Goal: Transaction & Acquisition: Purchase product/service

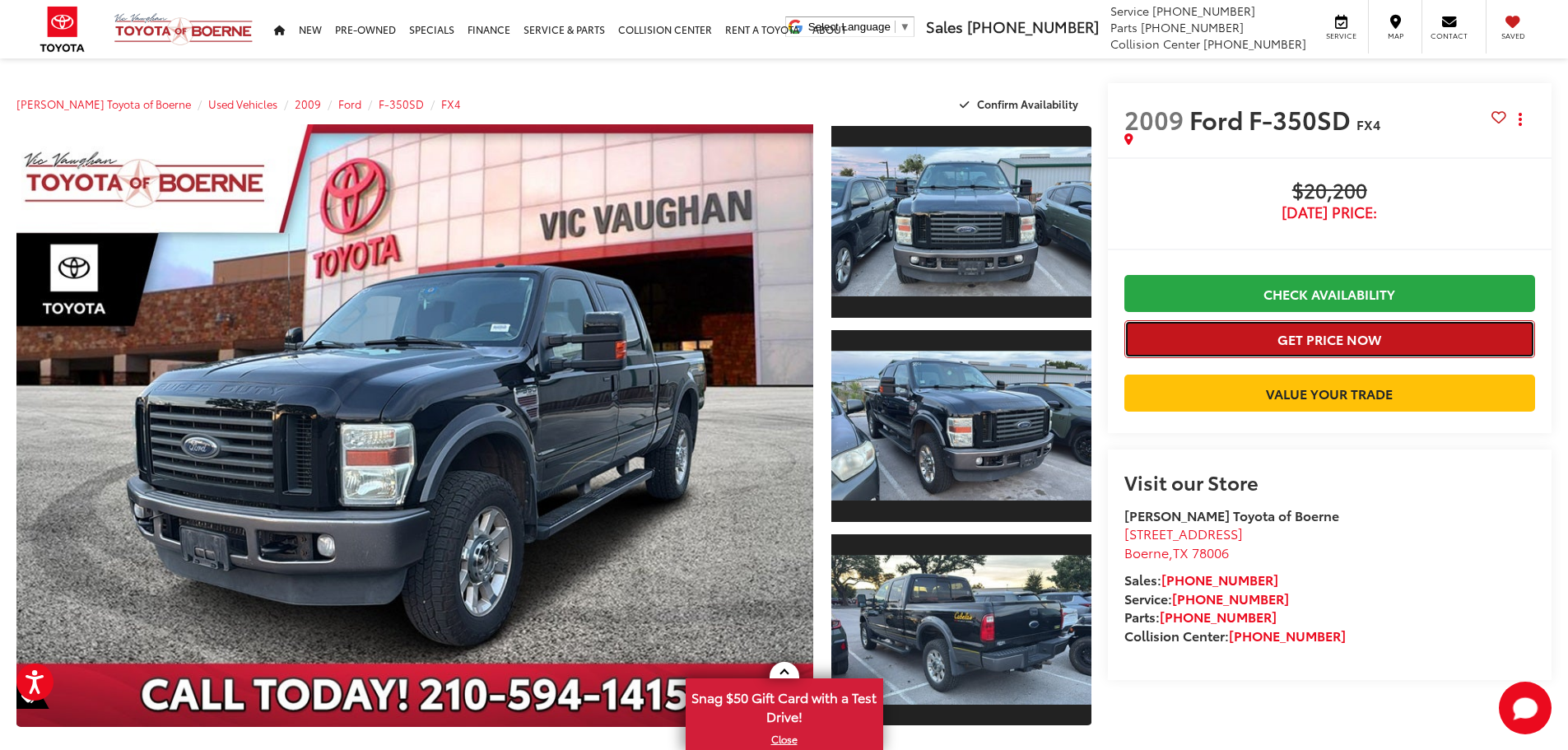
click at [1326, 337] on button "Get Price Now" at bounding box center [1330, 339] width 411 height 37
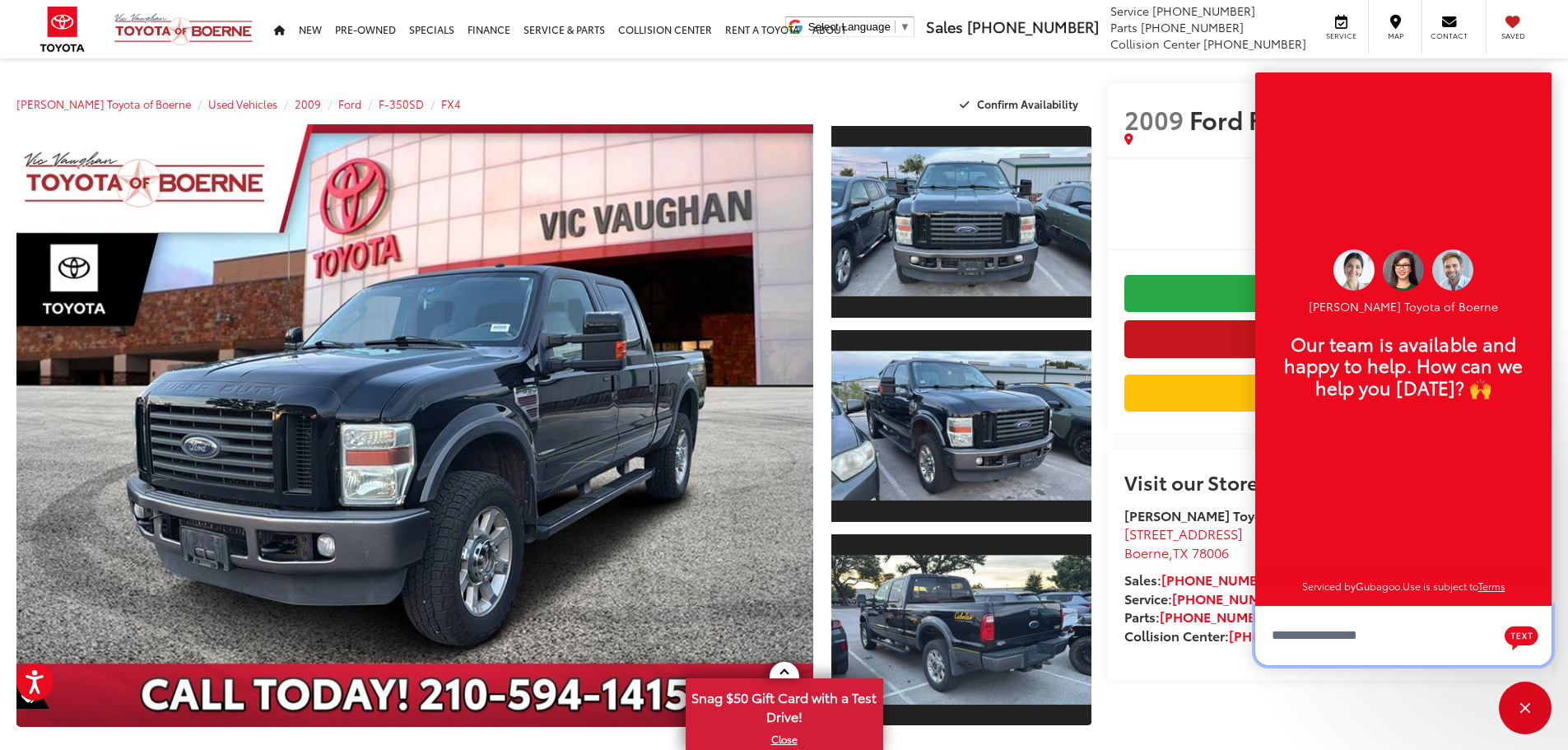
scroll to position [19, 0]
click at [1354, 646] on textarea "Type your message" at bounding box center [1403, 635] width 296 height 59
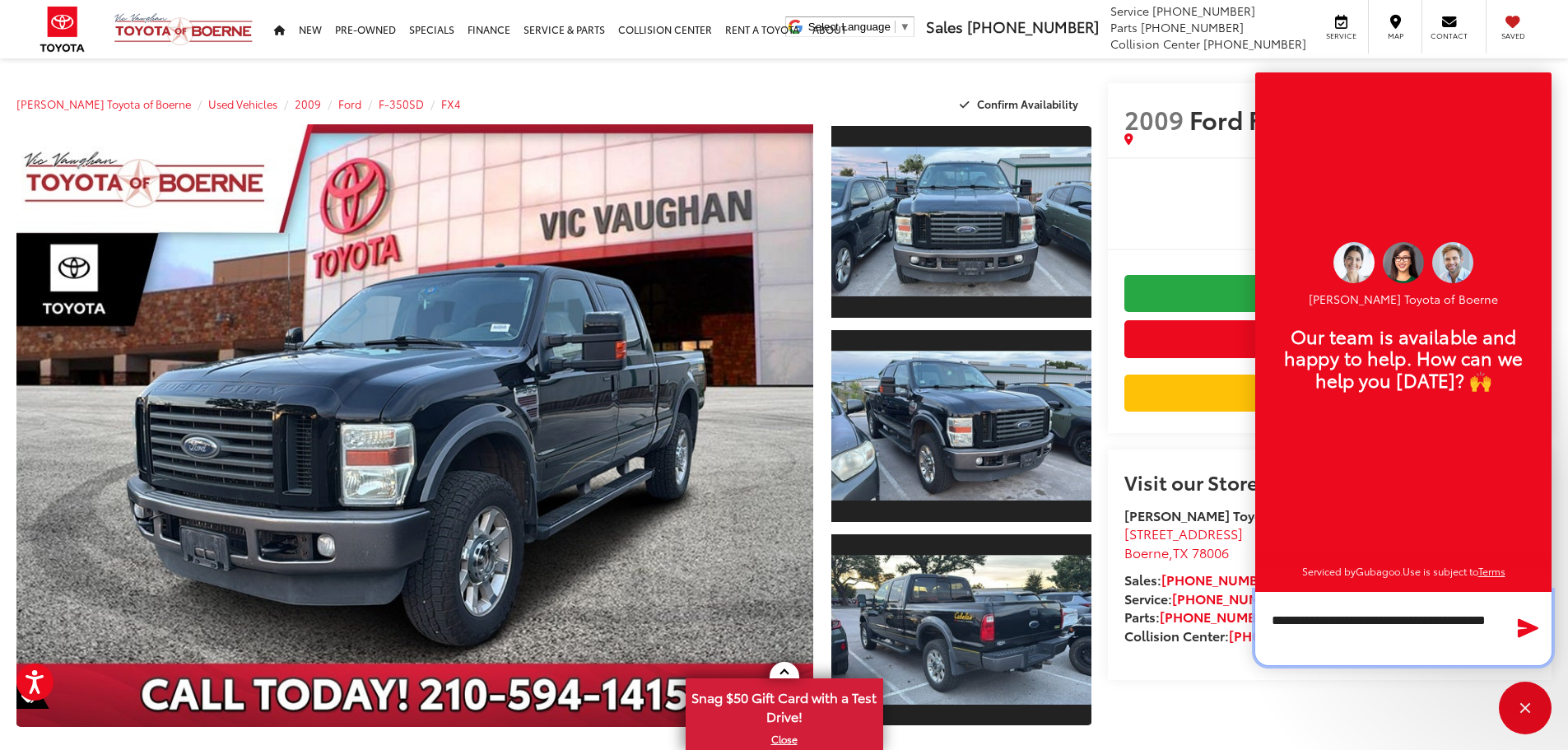
click at [1429, 623] on textarea "**********" at bounding box center [1403, 628] width 296 height 74
type textarea "**********"
click at [1524, 629] on icon "Send Message" at bounding box center [1528, 627] width 21 height 19
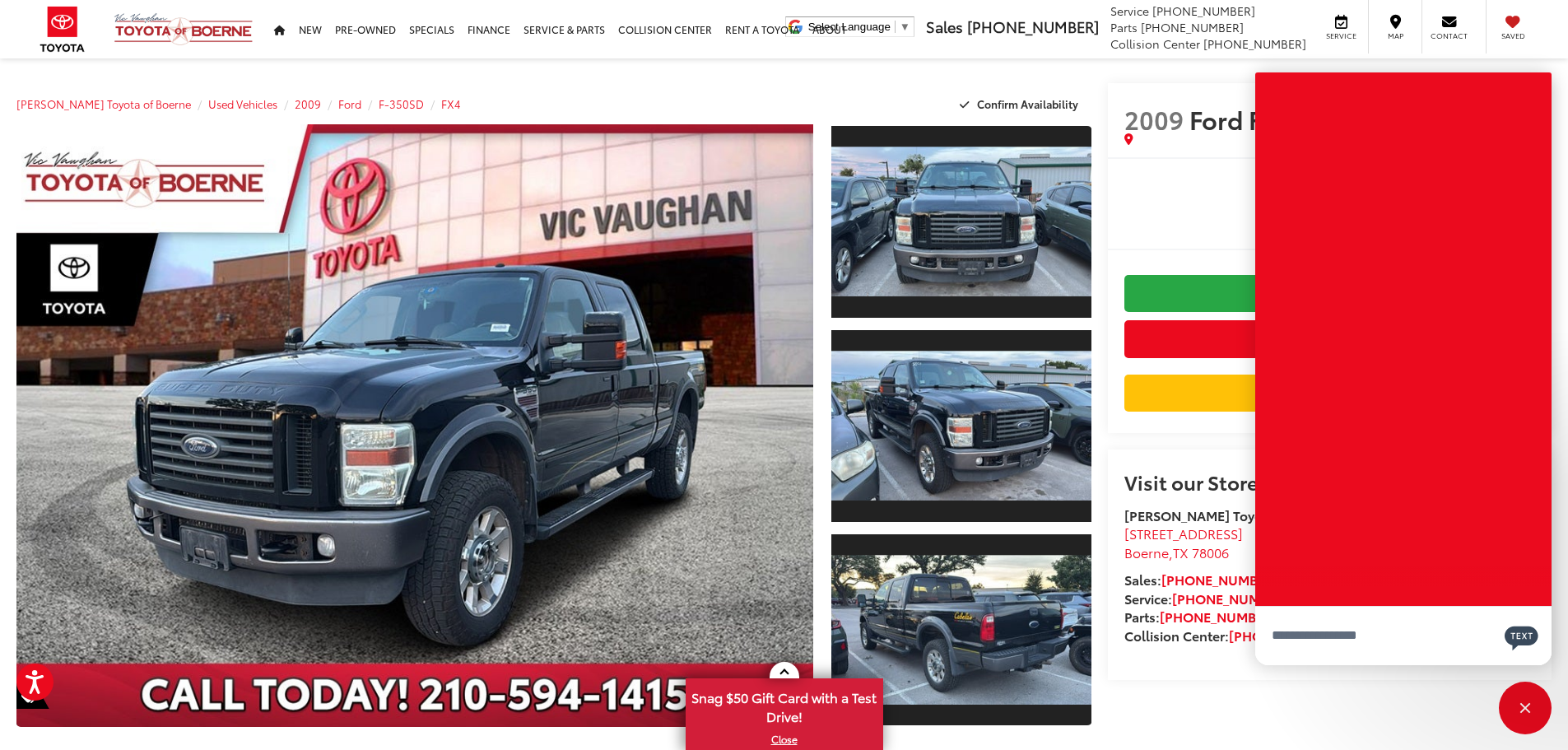
scroll to position [0, 0]
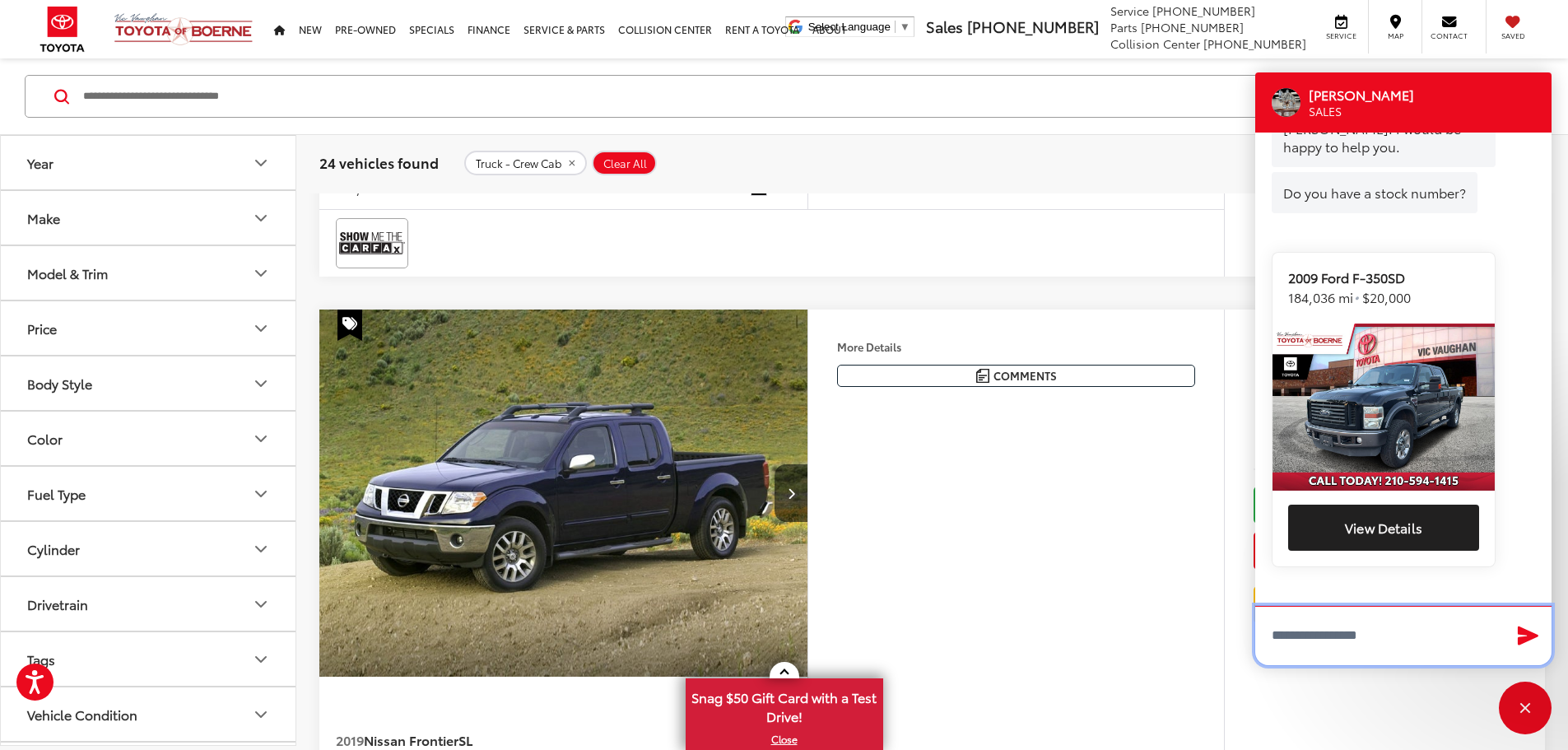
scroll to position [2985, 0]
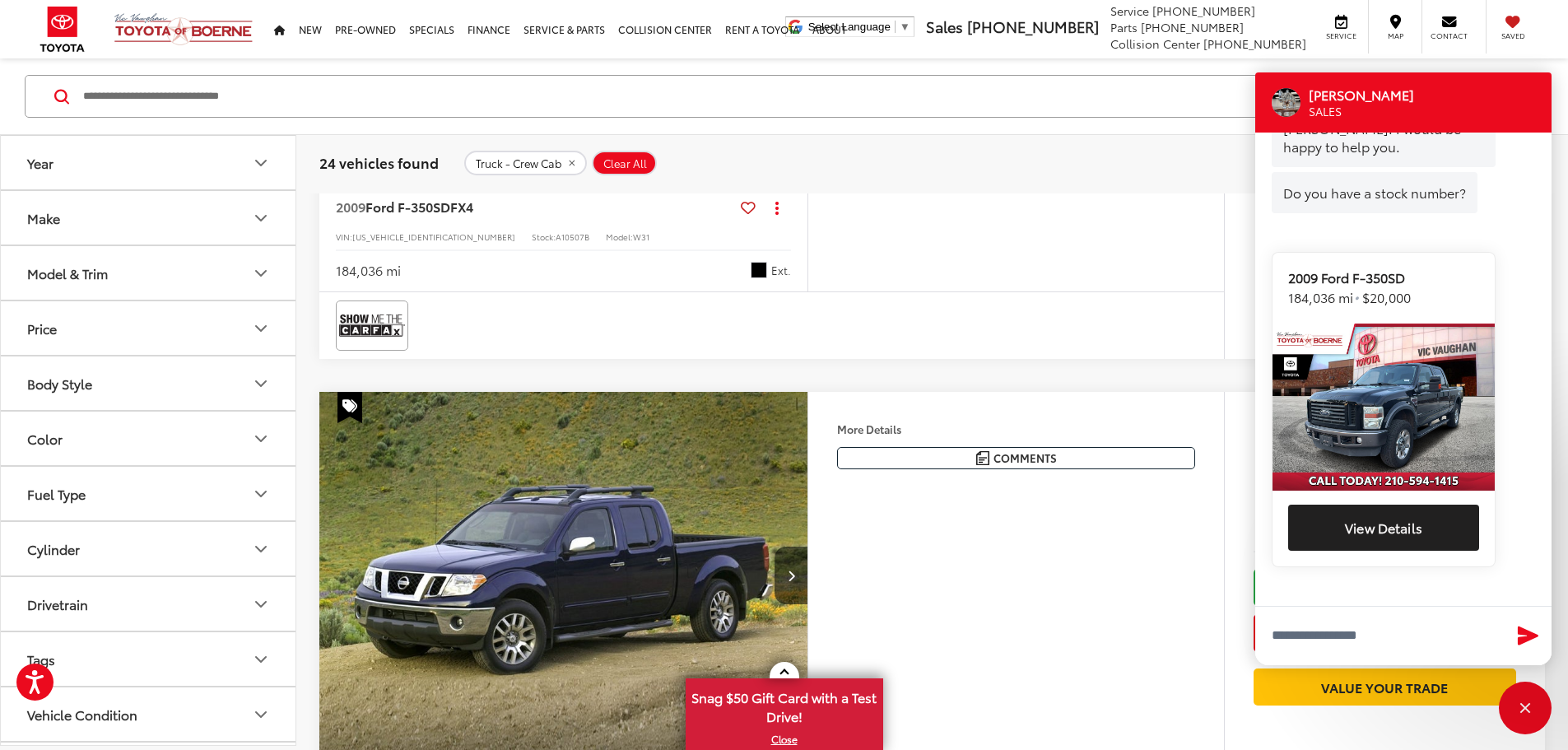
drag, startPoint x: 1453, startPoint y: 83, endPoint x: 1020, endPoint y: 220, distance: 454.2
click at [1468, 87] on div "Victor Gutierrez SALES" at bounding box center [1403, 102] width 296 height 60
click at [1156, 99] on input "Search by Make, Model, or Keyword" at bounding box center [760, 96] width 1358 height 40
drag, startPoint x: 1437, startPoint y: 79, endPoint x: 1341, endPoint y: 81, distance: 96.0
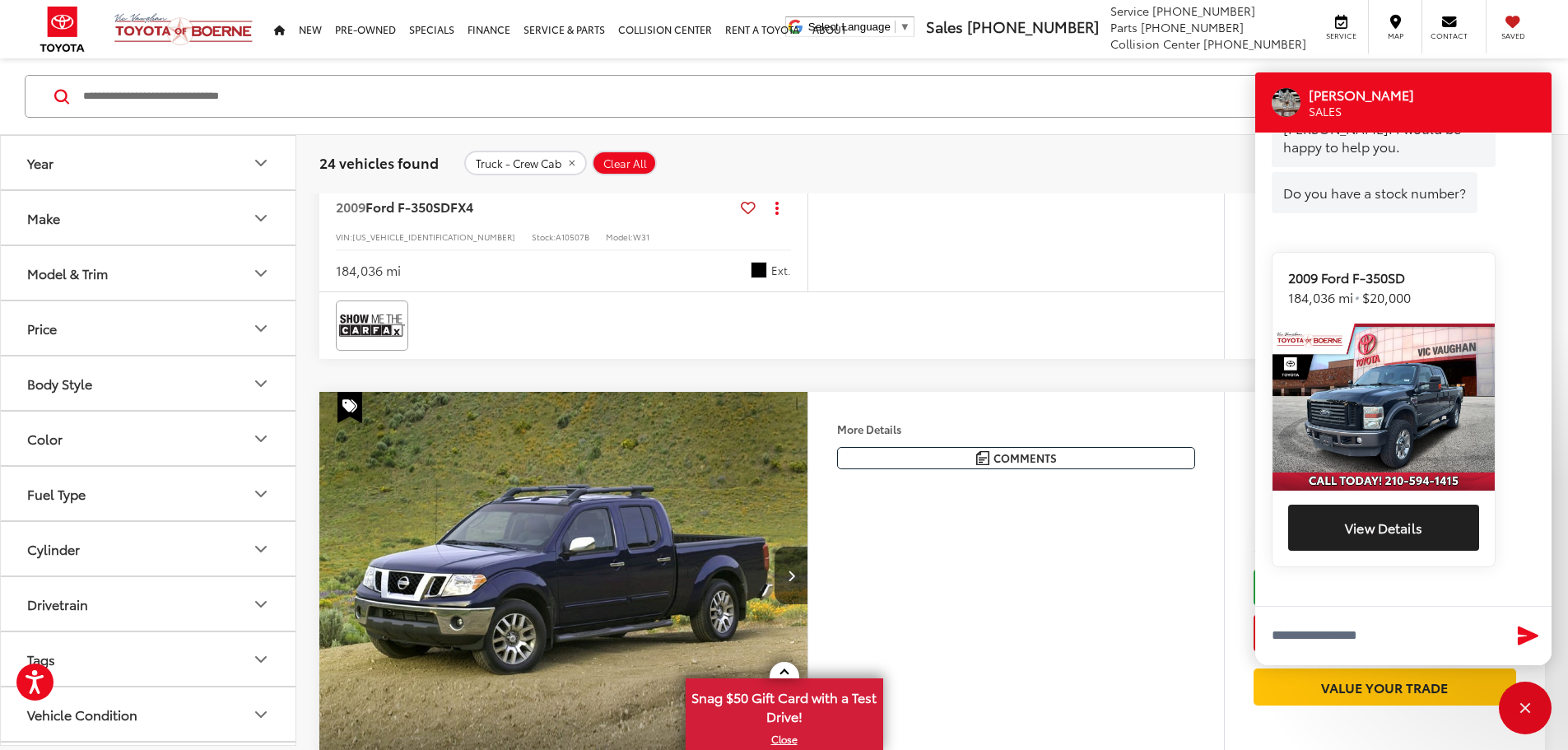
click at [1341, 81] on div "Victor Gutierrez SALES" at bounding box center [1403, 102] width 296 height 60
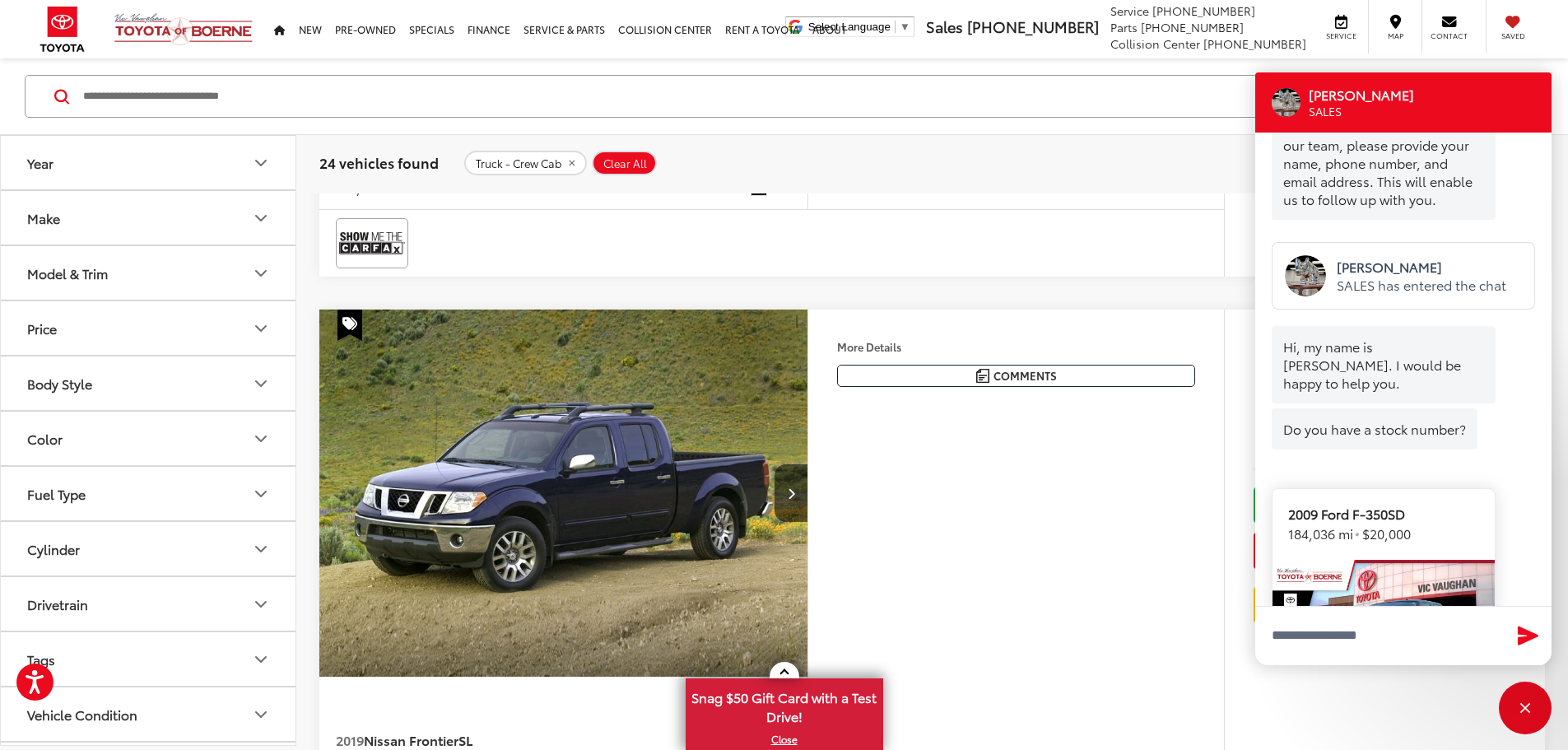
scroll to position [371, 0]
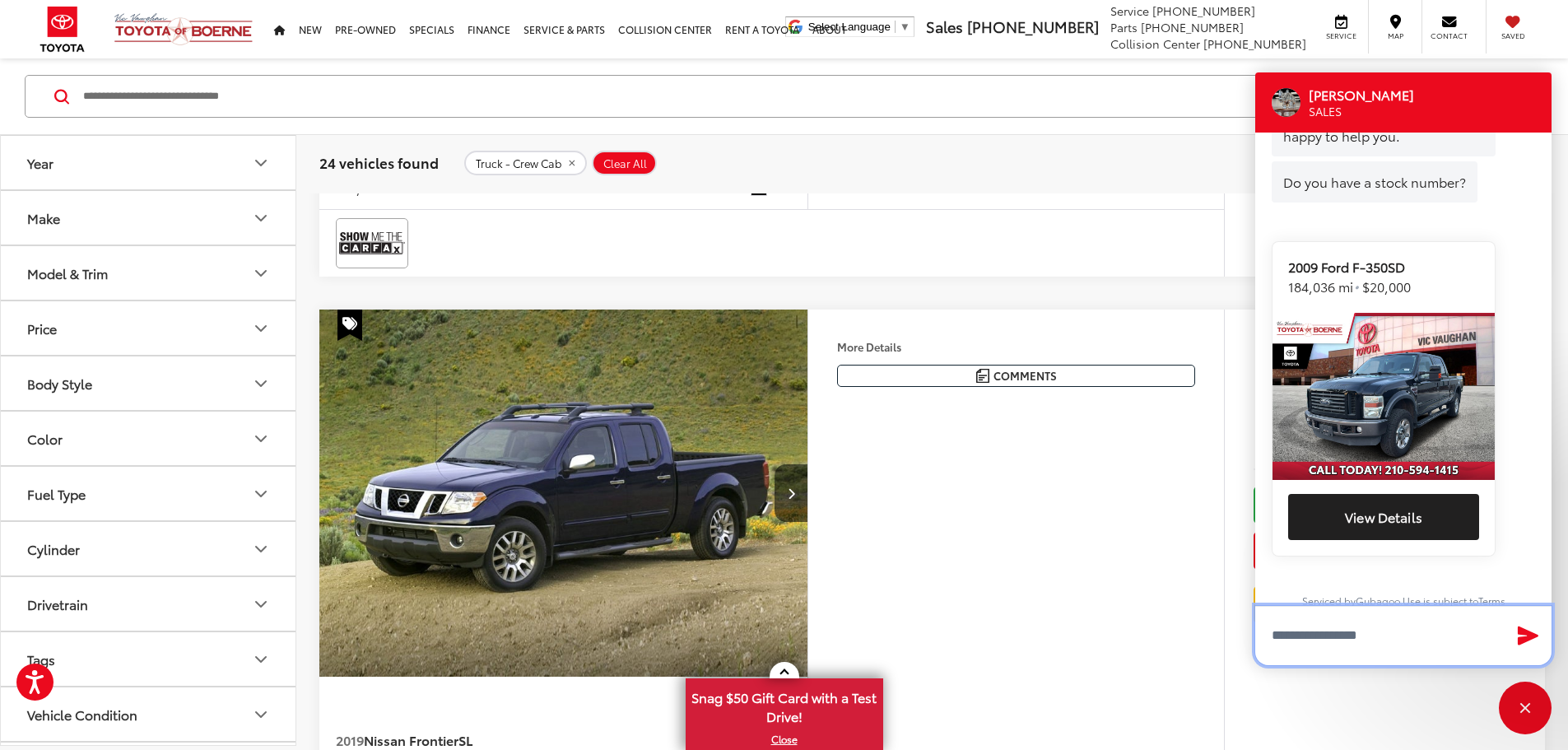
click at [1300, 637] on textarea "Type your message" at bounding box center [1403, 635] width 296 height 59
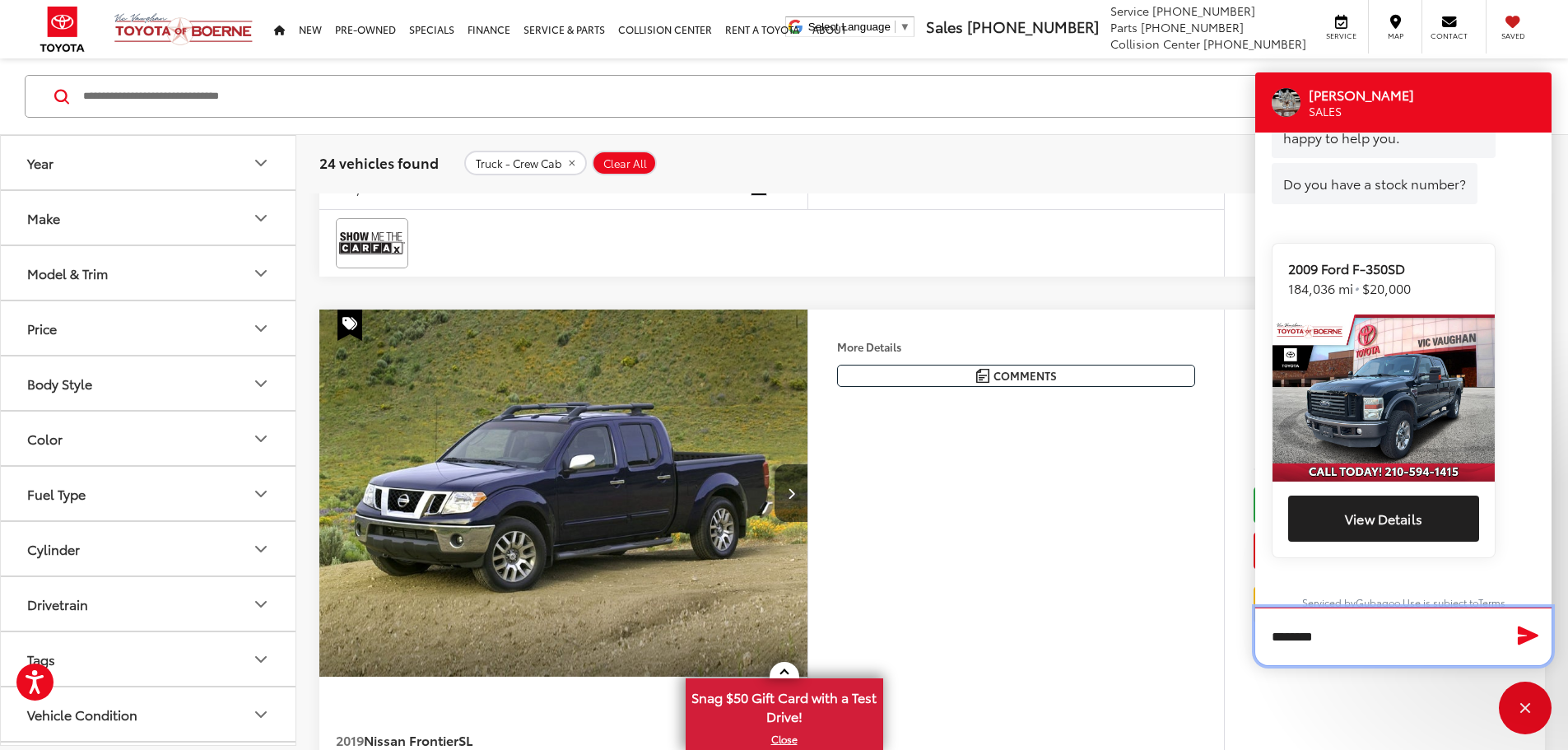
type textarea "*********"
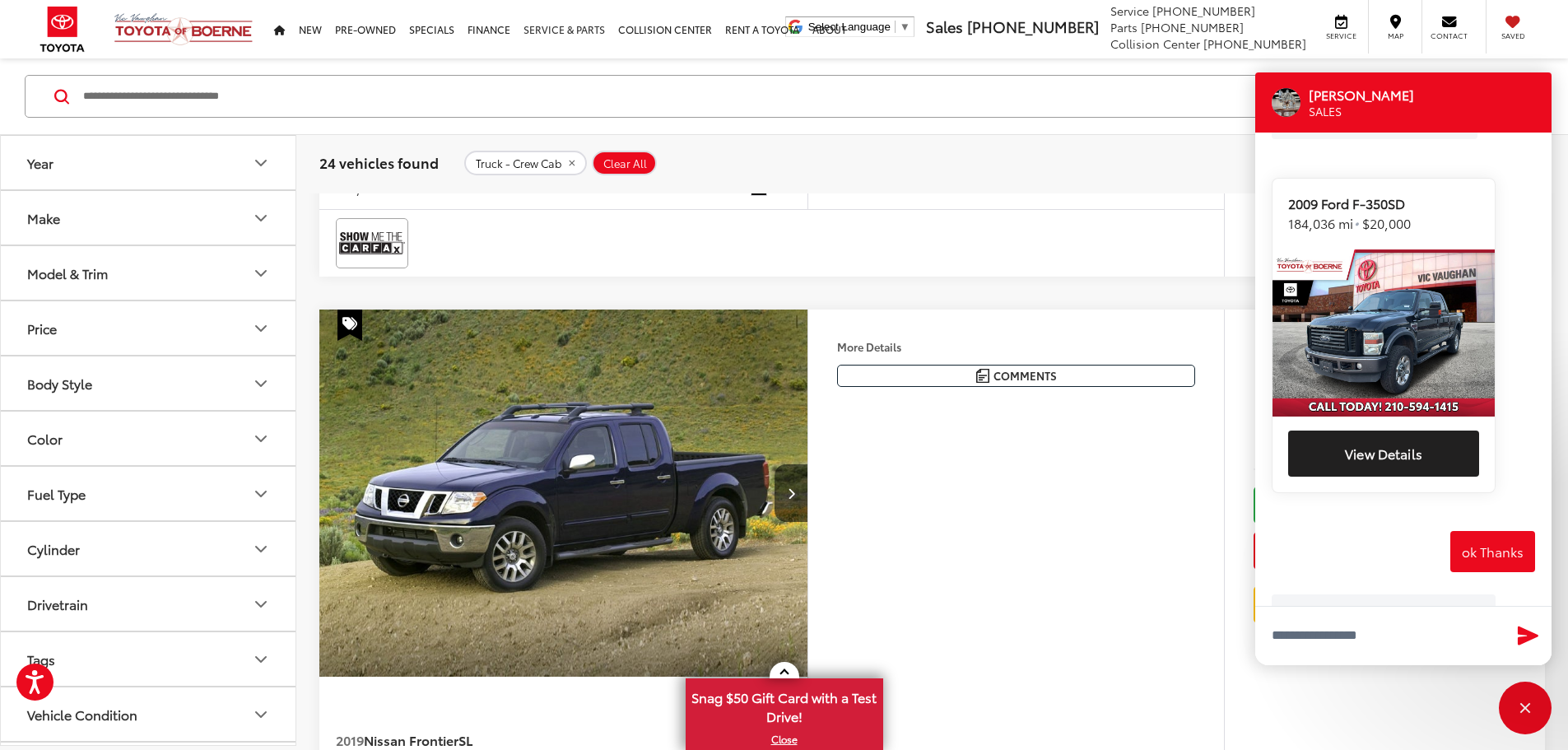
scroll to position [516, 0]
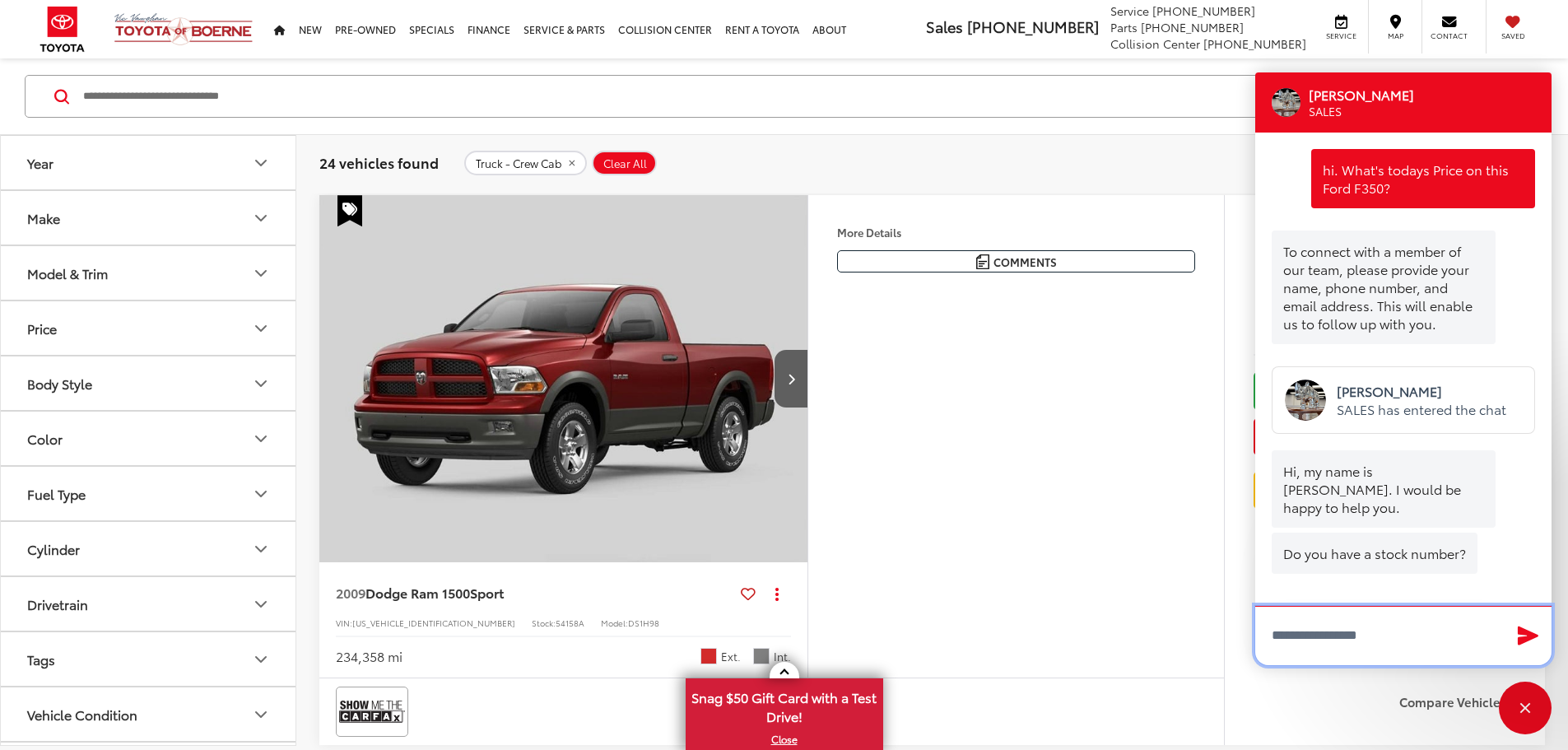
scroll to position [371, 0]
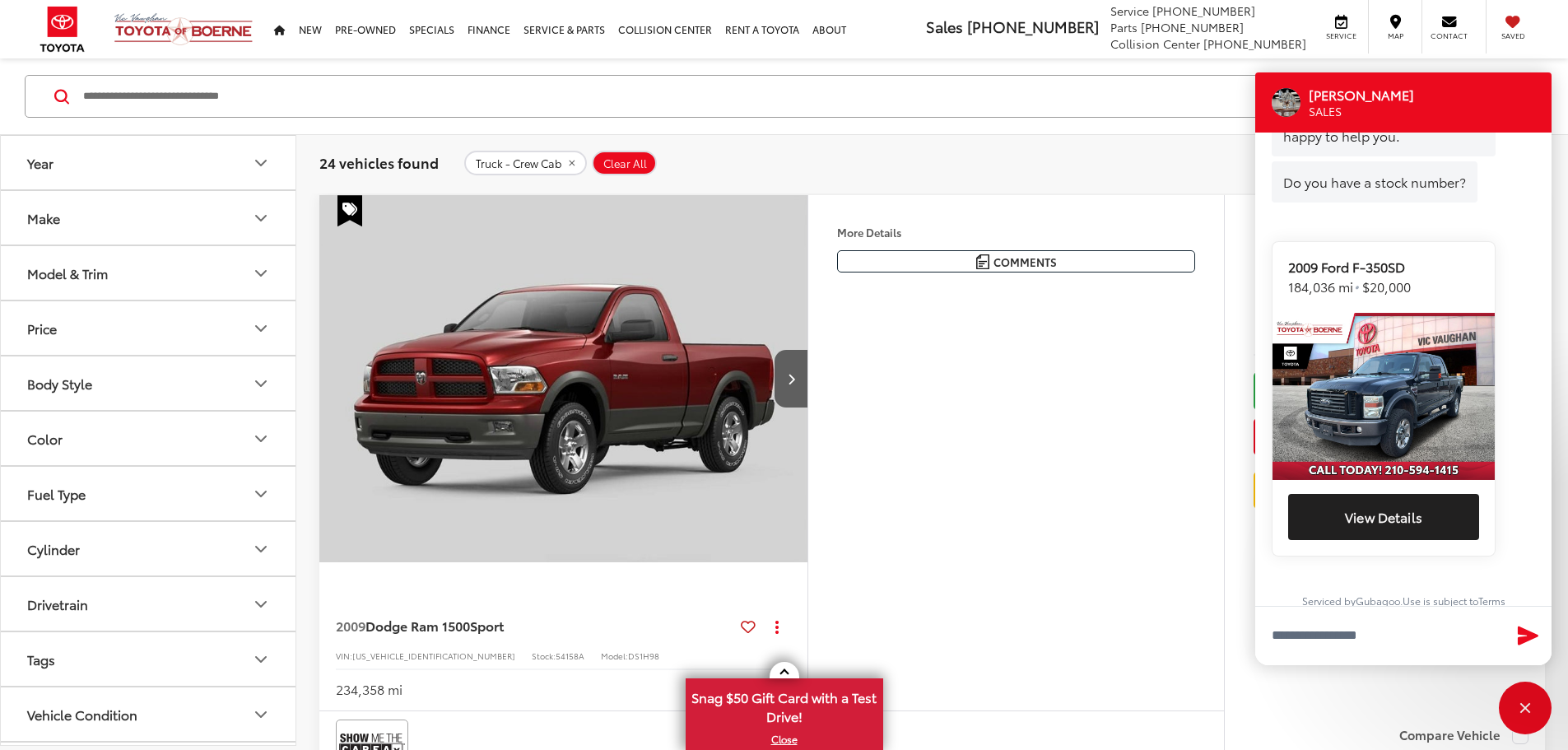
drag, startPoint x: 1429, startPoint y: 82, endPoint x: 1458, endPoint y: 132, distance: 57.8
click at [1427, 87] on div "Victor Gutierrez SALES" at bounding box center [1403, 102] width 296 height 60
click at [1514, 699] on div "Close" at bounding box center [1525, 708] width 53 height 53
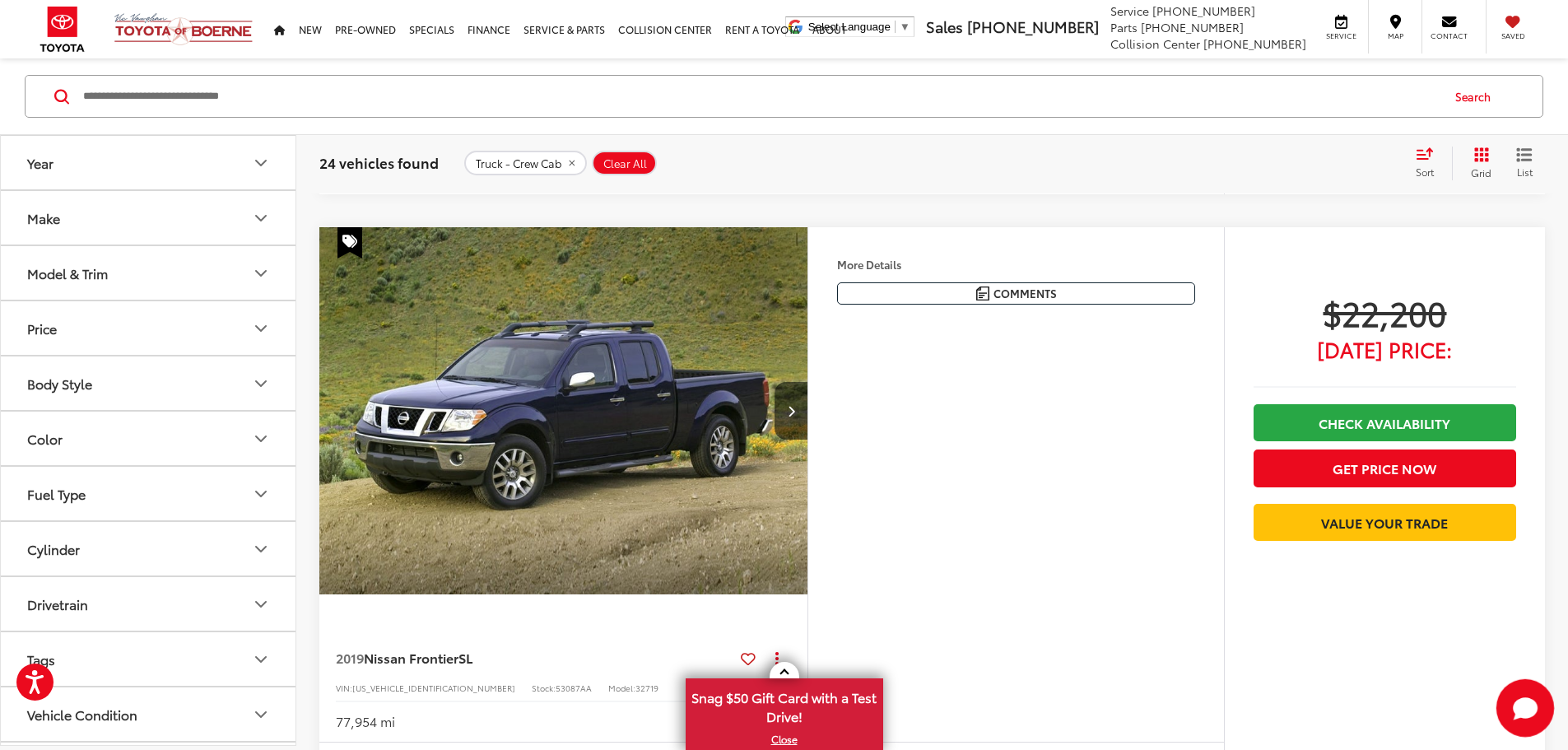
scroll to position [2902, 0]
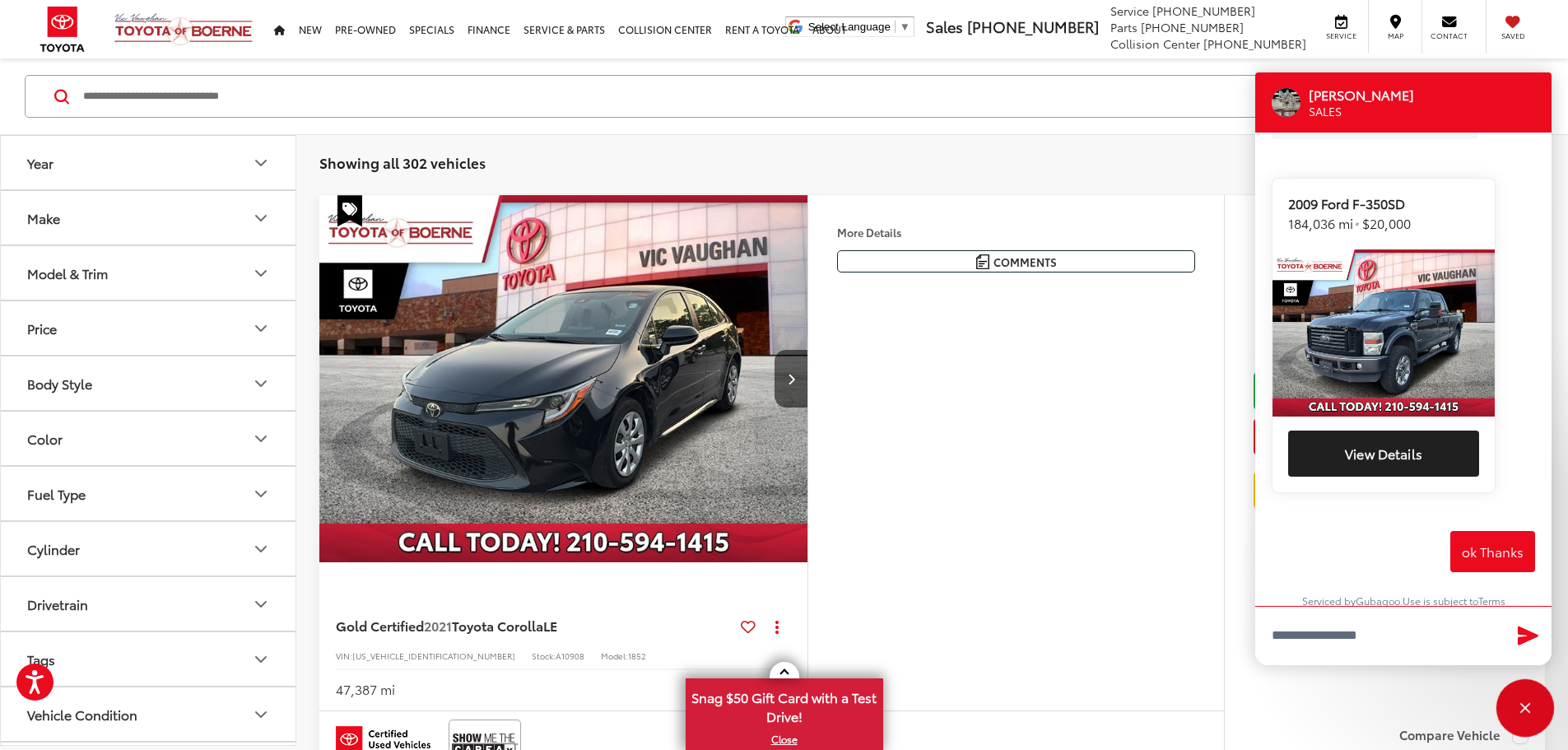
click at [1537, 712] on div "Close" at bounding box center [1525, 708] width 53 height 53
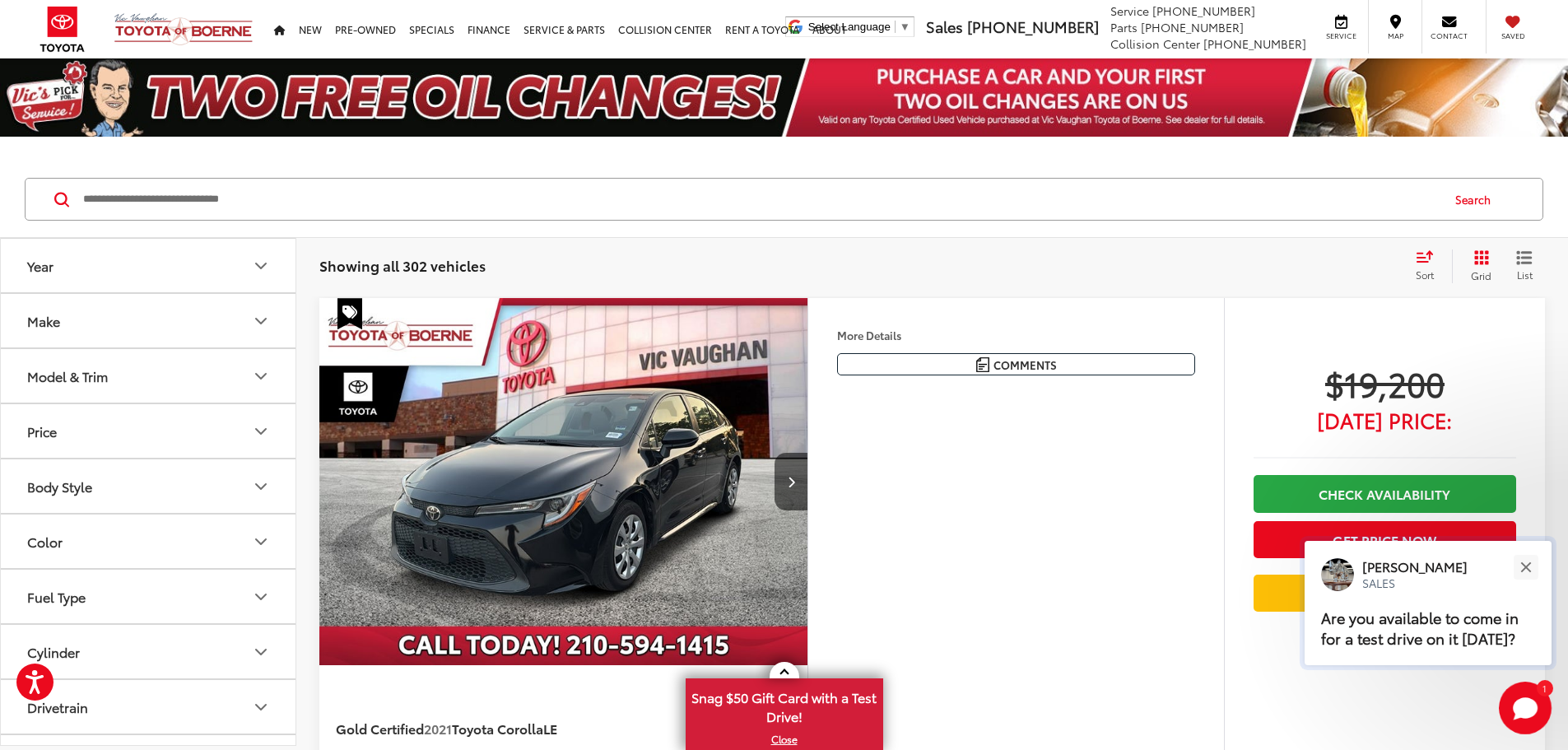
click at [1474, 573] on div "[PERSON_NAME]" at bounding box center [1424, 567] width 125 height 18
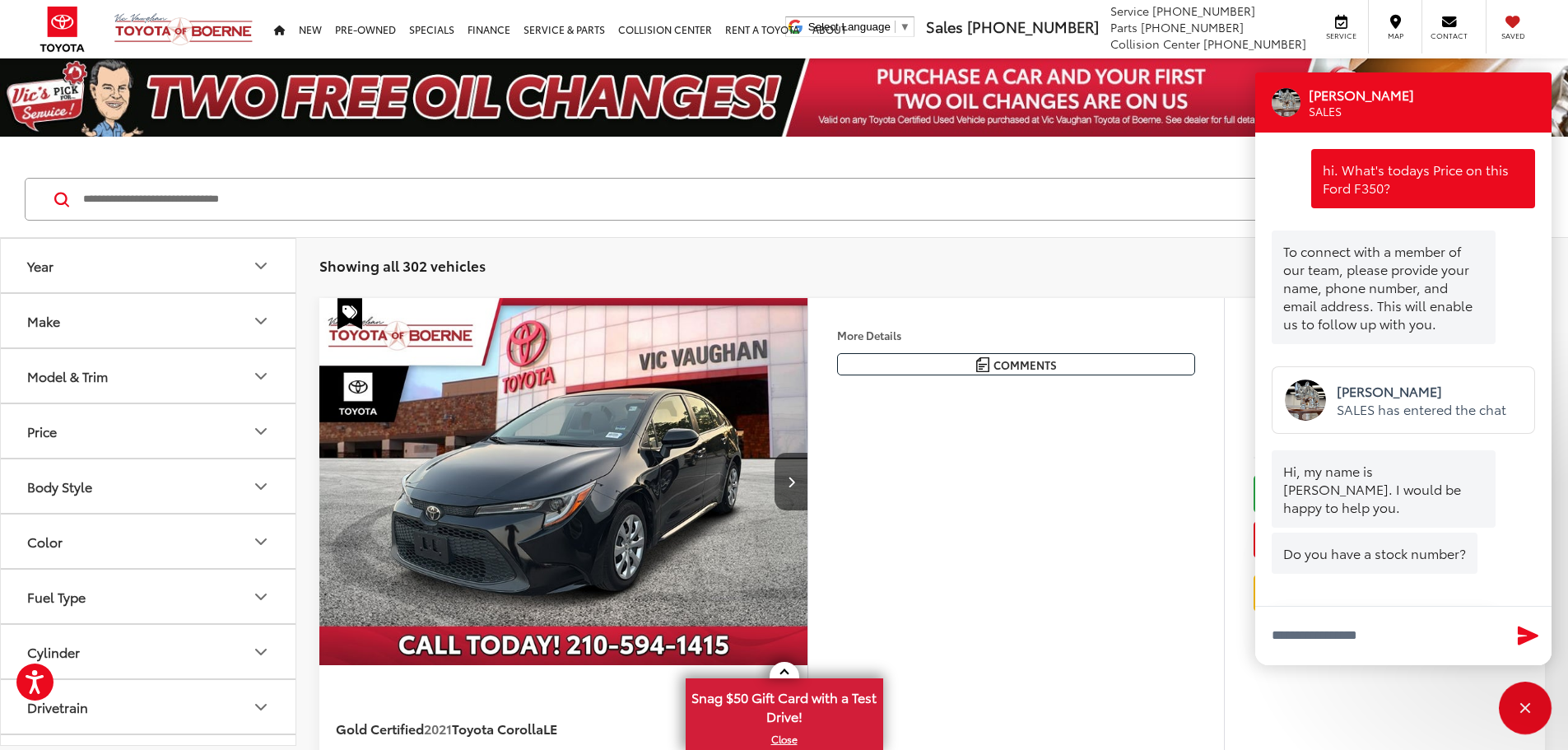
scroll to position [516, 0]
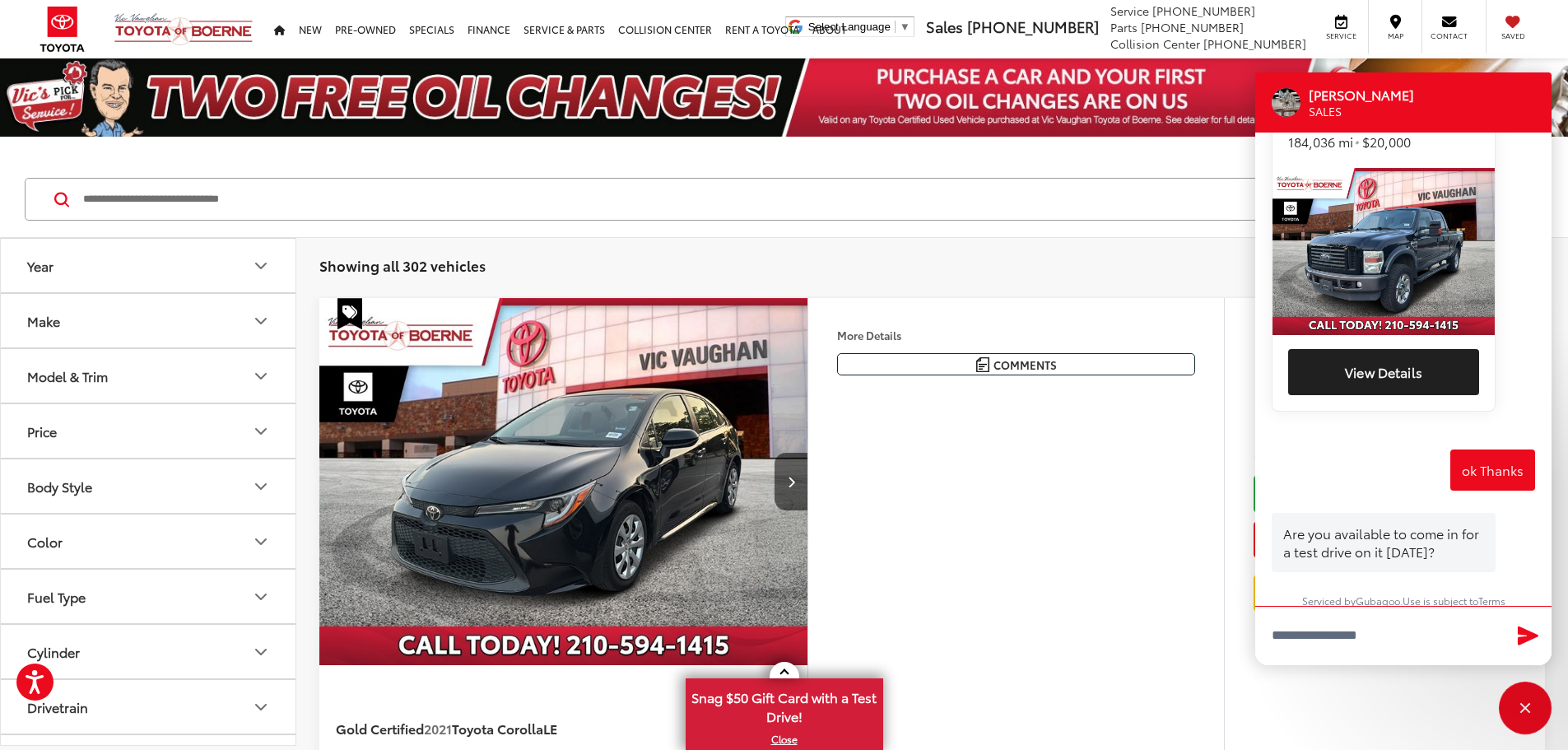
click at [105, 482] on button "Body Style" at bounding box center [149, 486] width 296 height 54
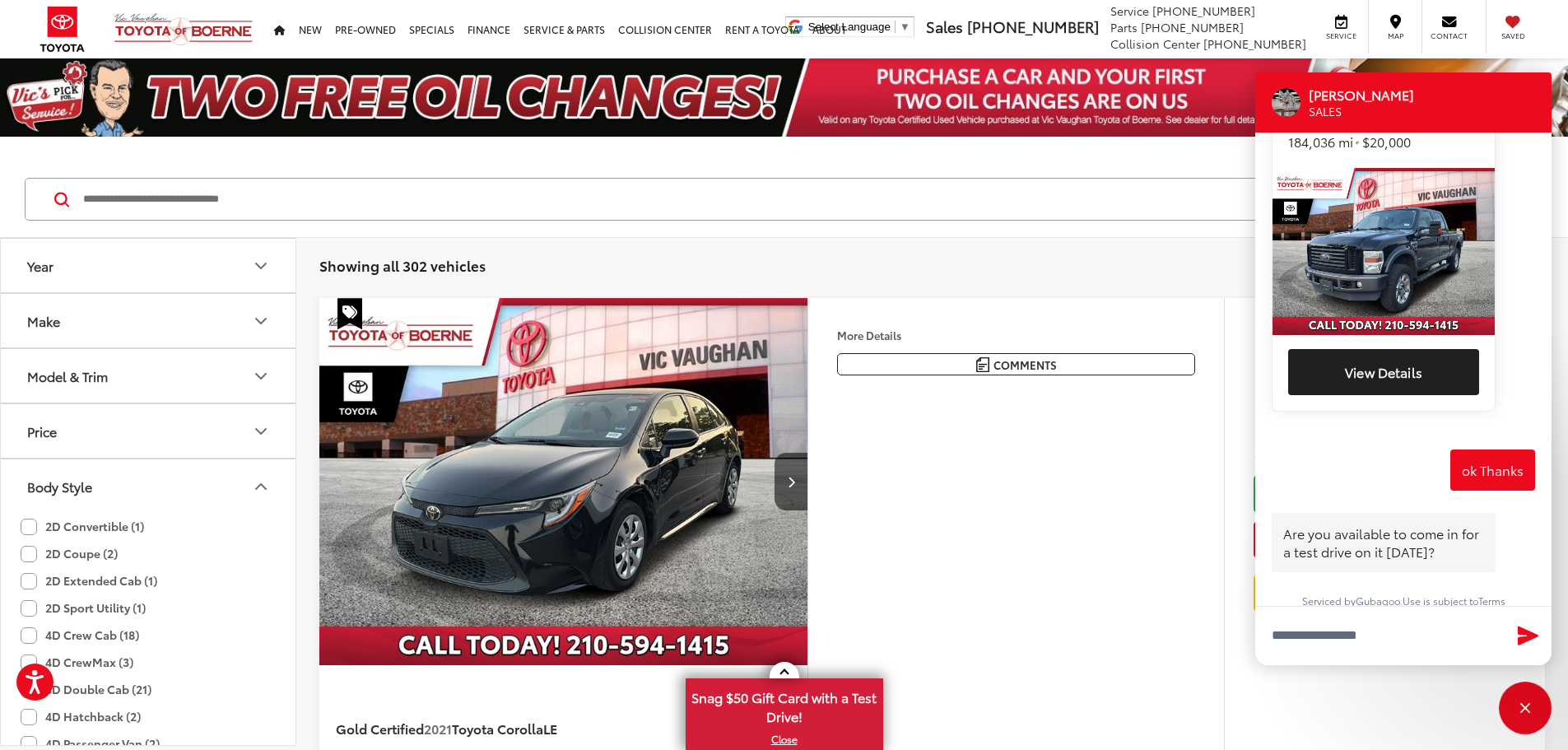
scroll to position [82, 0]
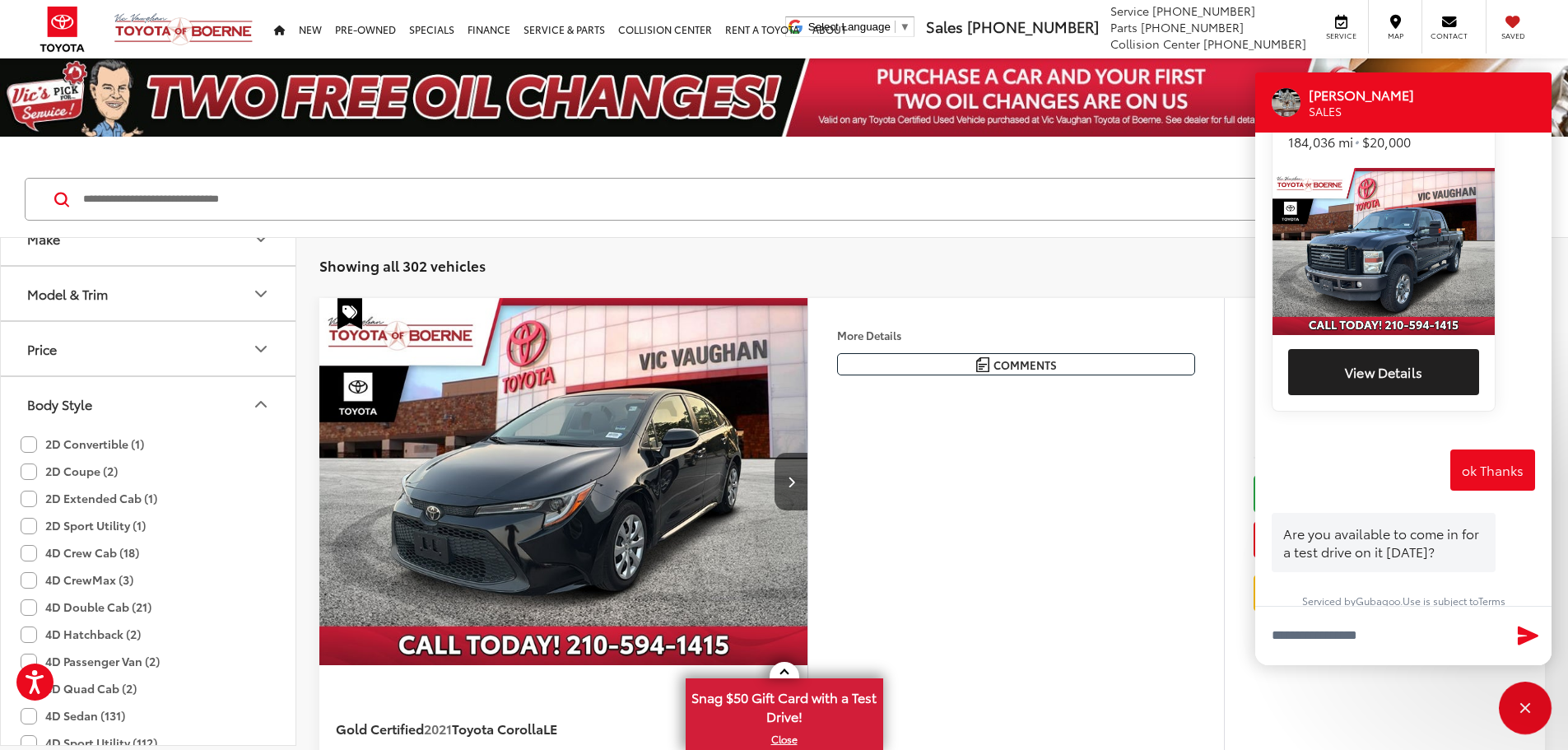
click at [32, 444] on label "2D Convertible (1)" at bounding box center [82, 443] width 124 height 27
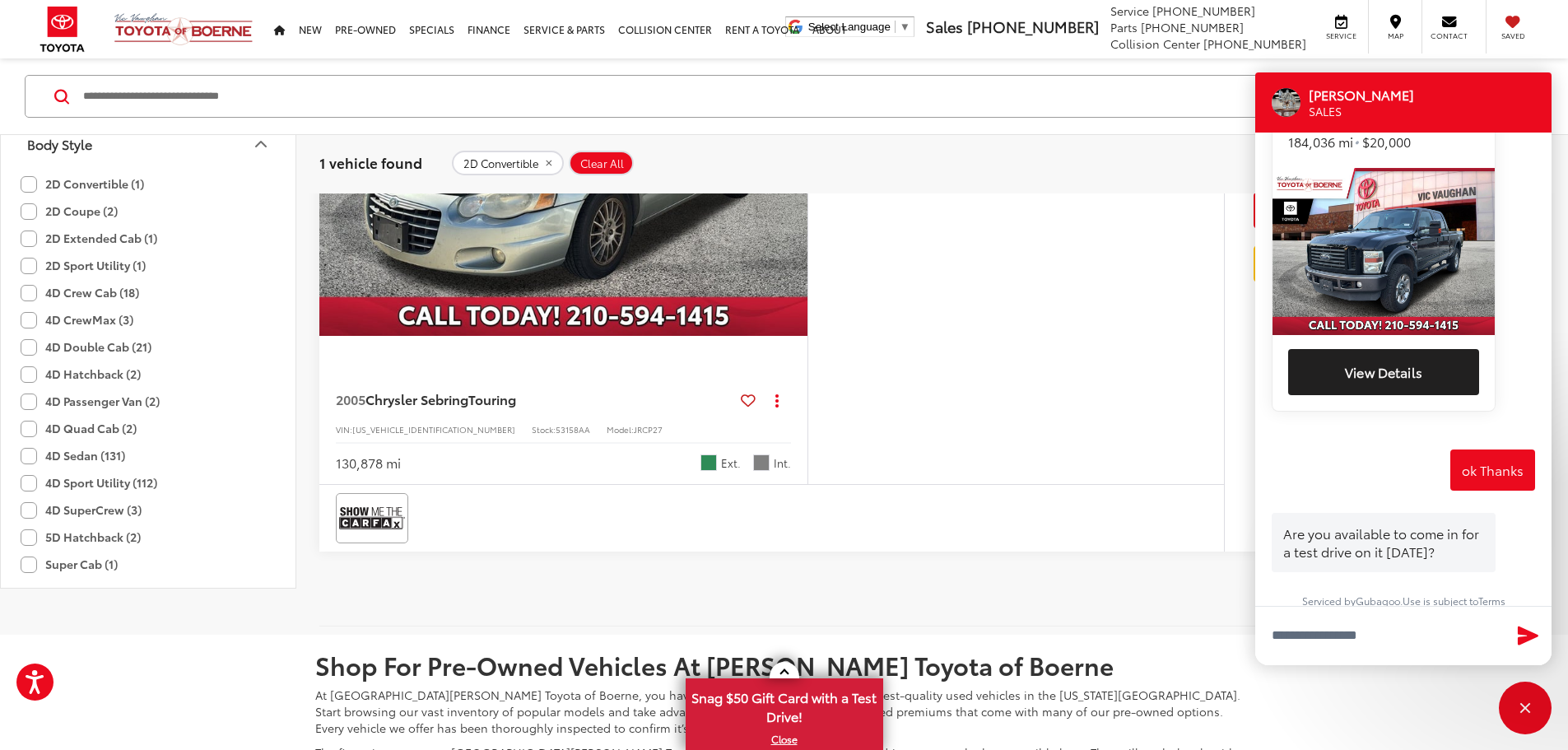
scroll to position [82, 0]
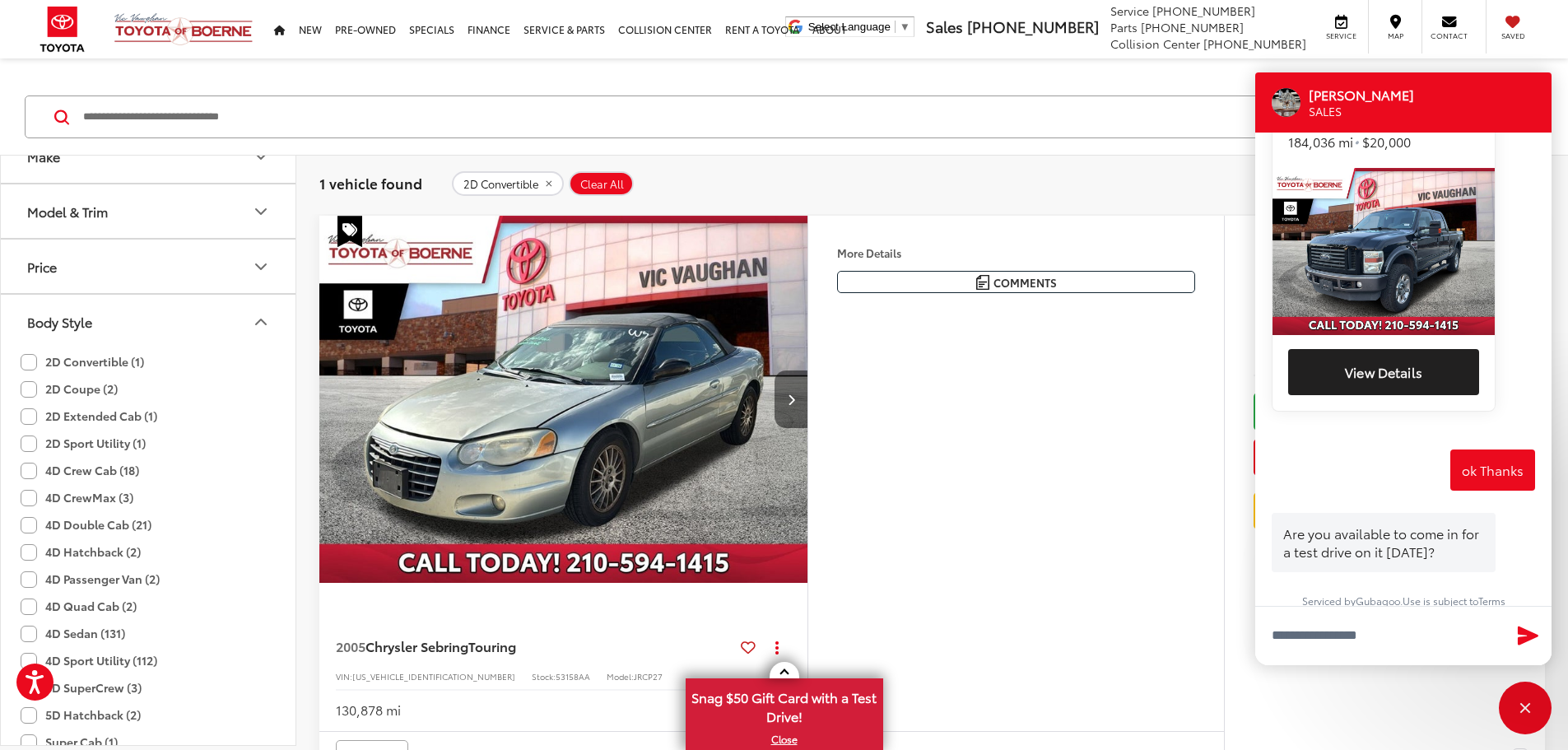
click at [808, 429] on button "Next image" at bounding box center [791, 399] width 33 height 57
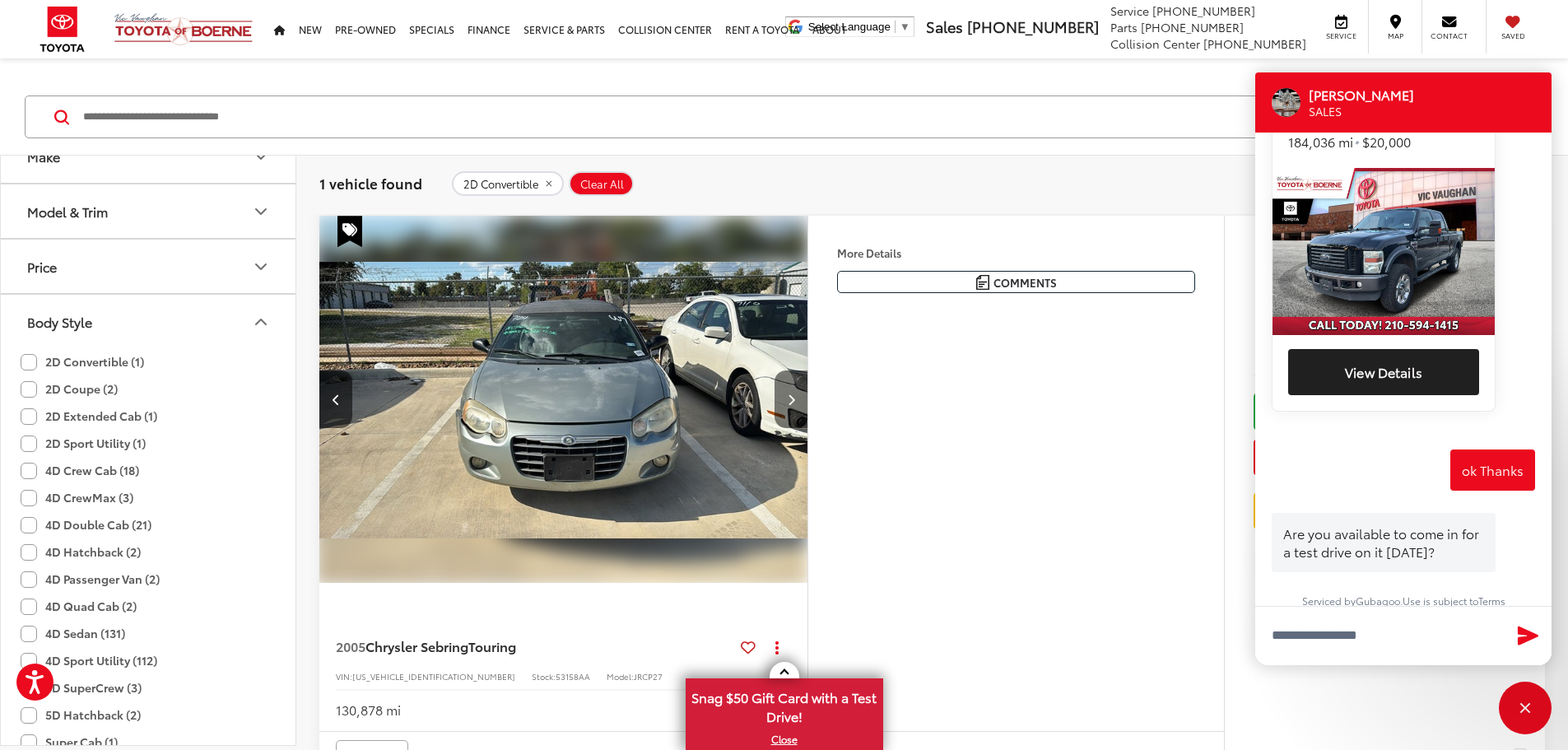
click at [795, 405] on icon "Next image" at bounding box center [791, 399] width 7 height 11
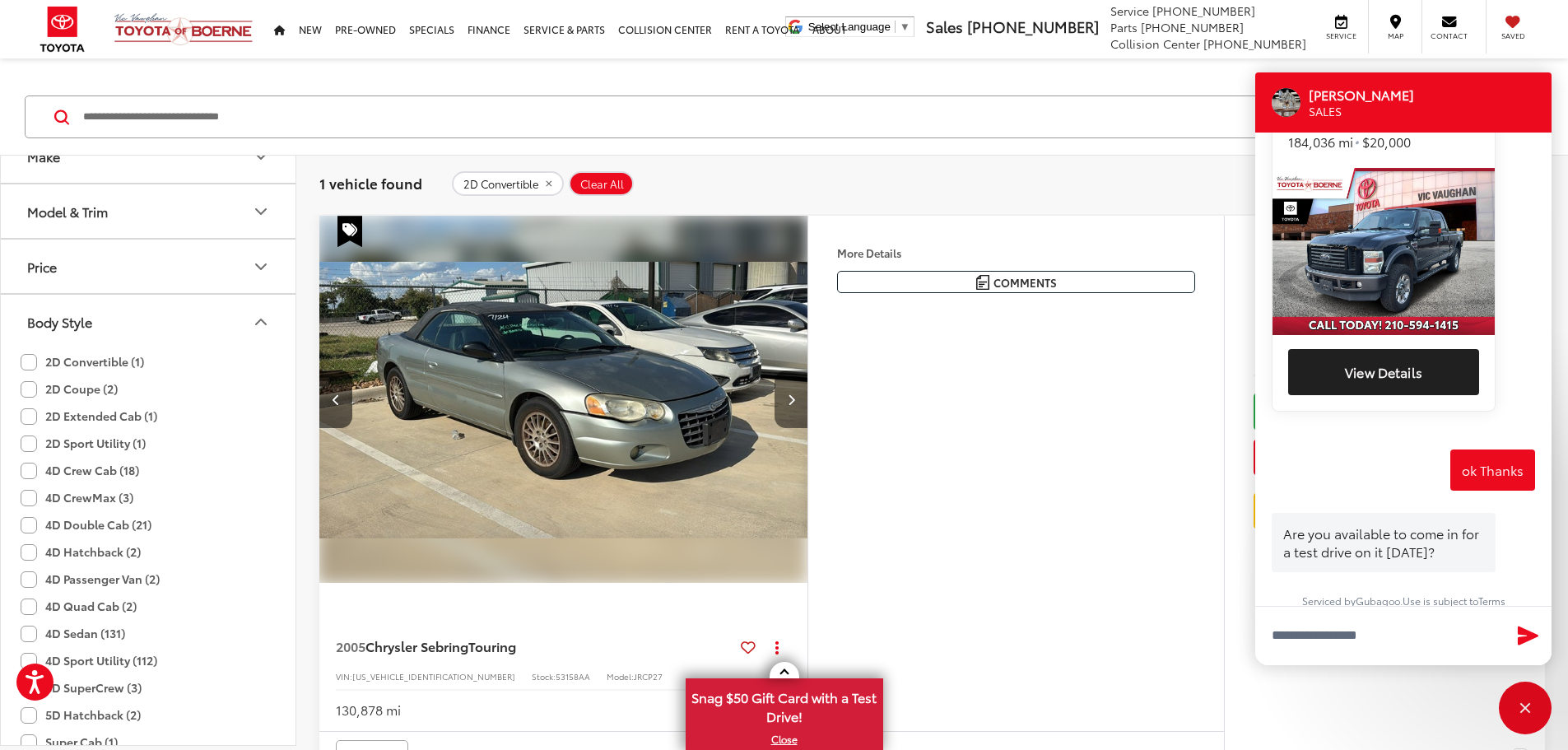
click at [795, 405] on icon "Next image" at bounding box center [791, 399] width 7 height 11
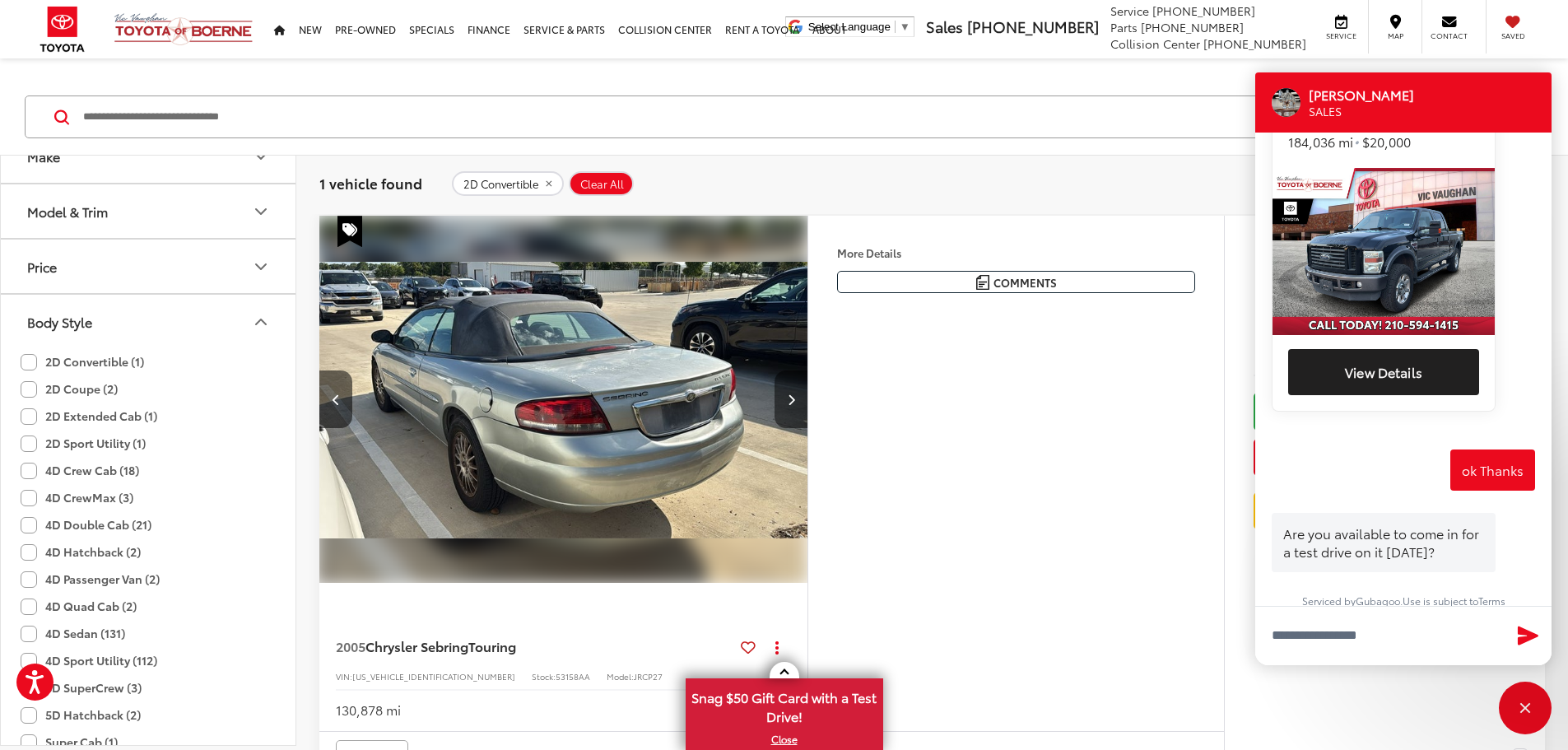
click at [795, 405] on icon "Next image" at bounding box center [791, 399] width 7 height 11
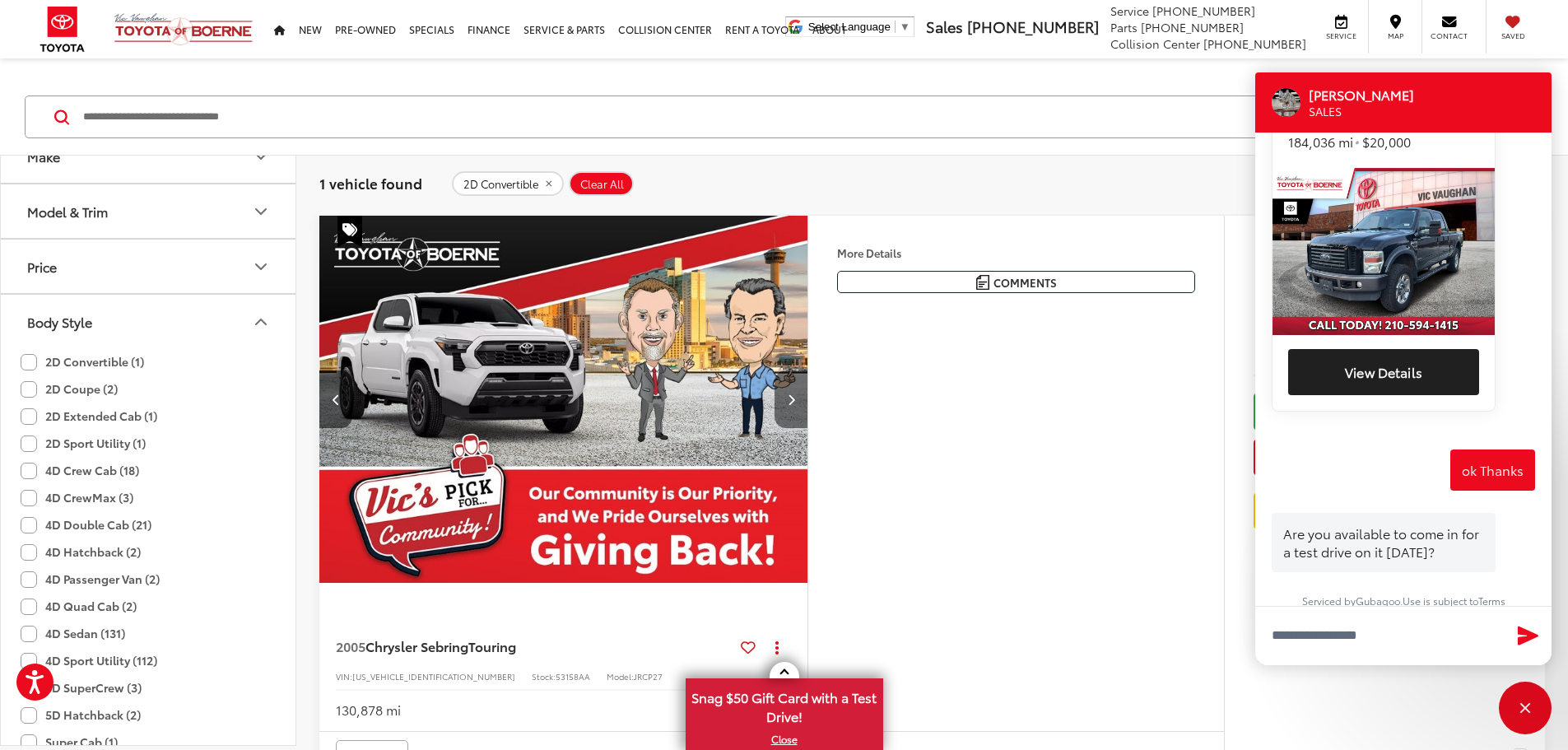
click at [795, 405] on icon "Next image" at bounding box center [791, 399] width 7 height 11
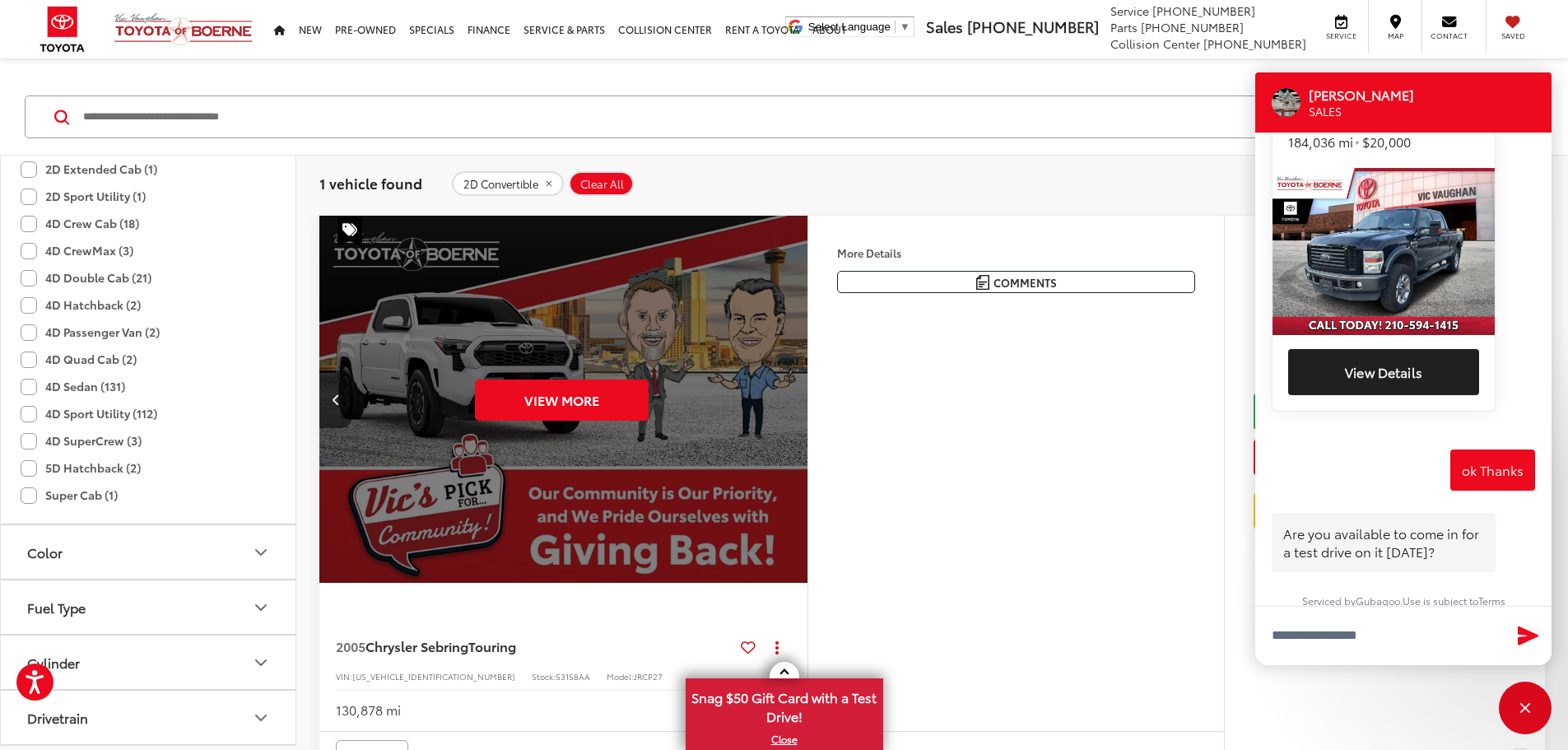
scroll to position [0, 0]
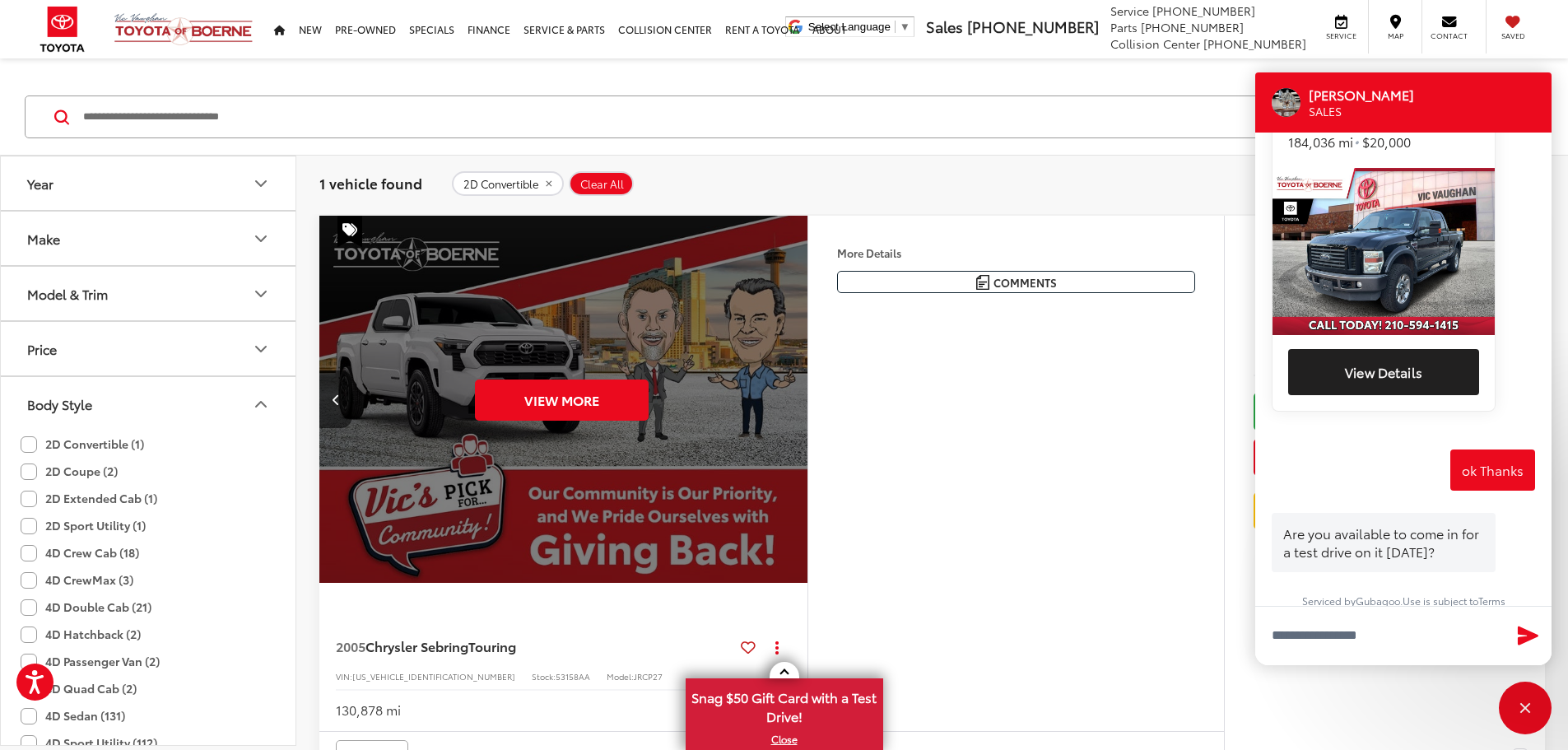
click at [113, 330] on button "Price" at bounding box center [149, 349] width 296 height 54
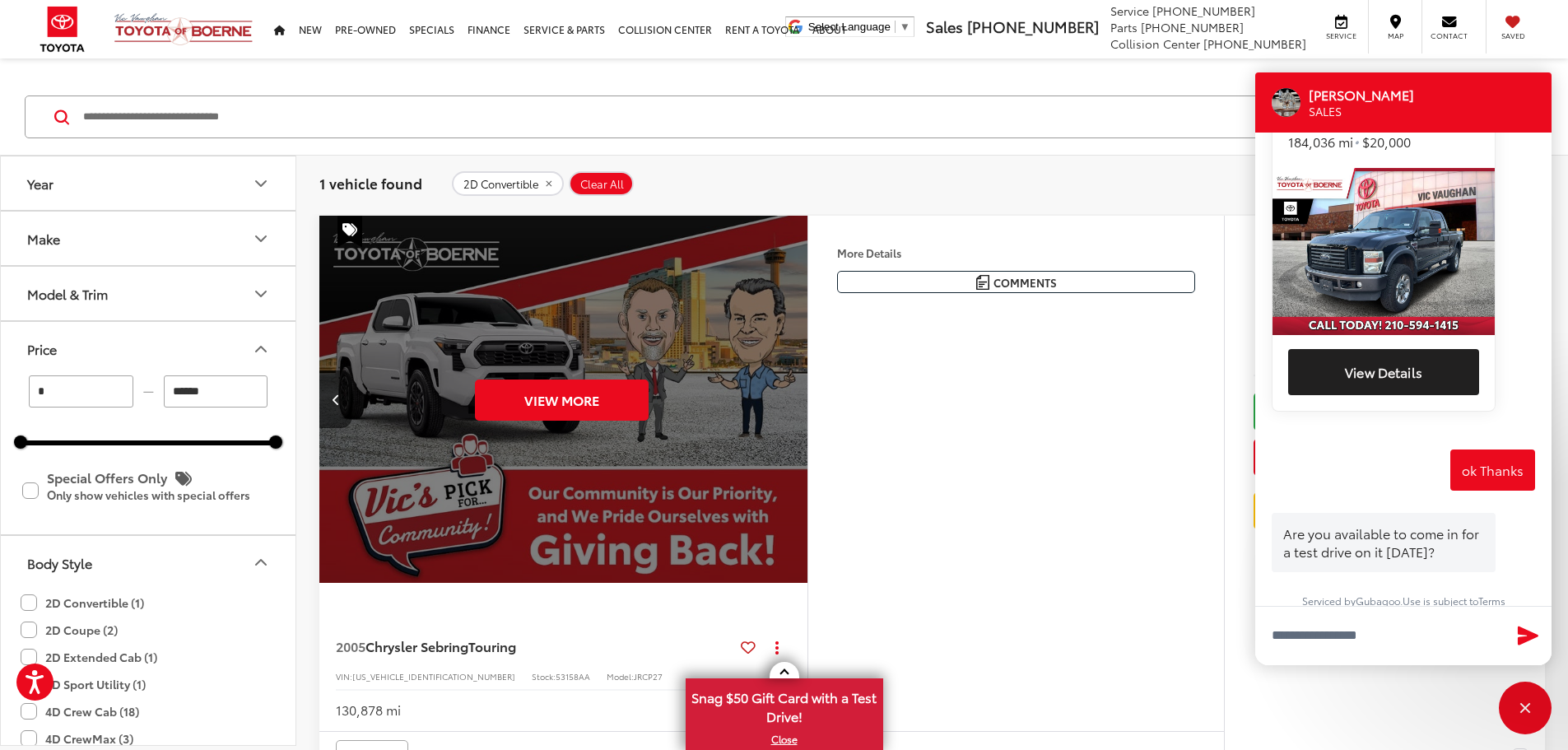
click at [194, 393] on input "******" at bounding box center [215, 392] width 104 height 32
click at [194, 393] on input "******" at bounding box center [215, 392] width 104 height 32
type input "******"
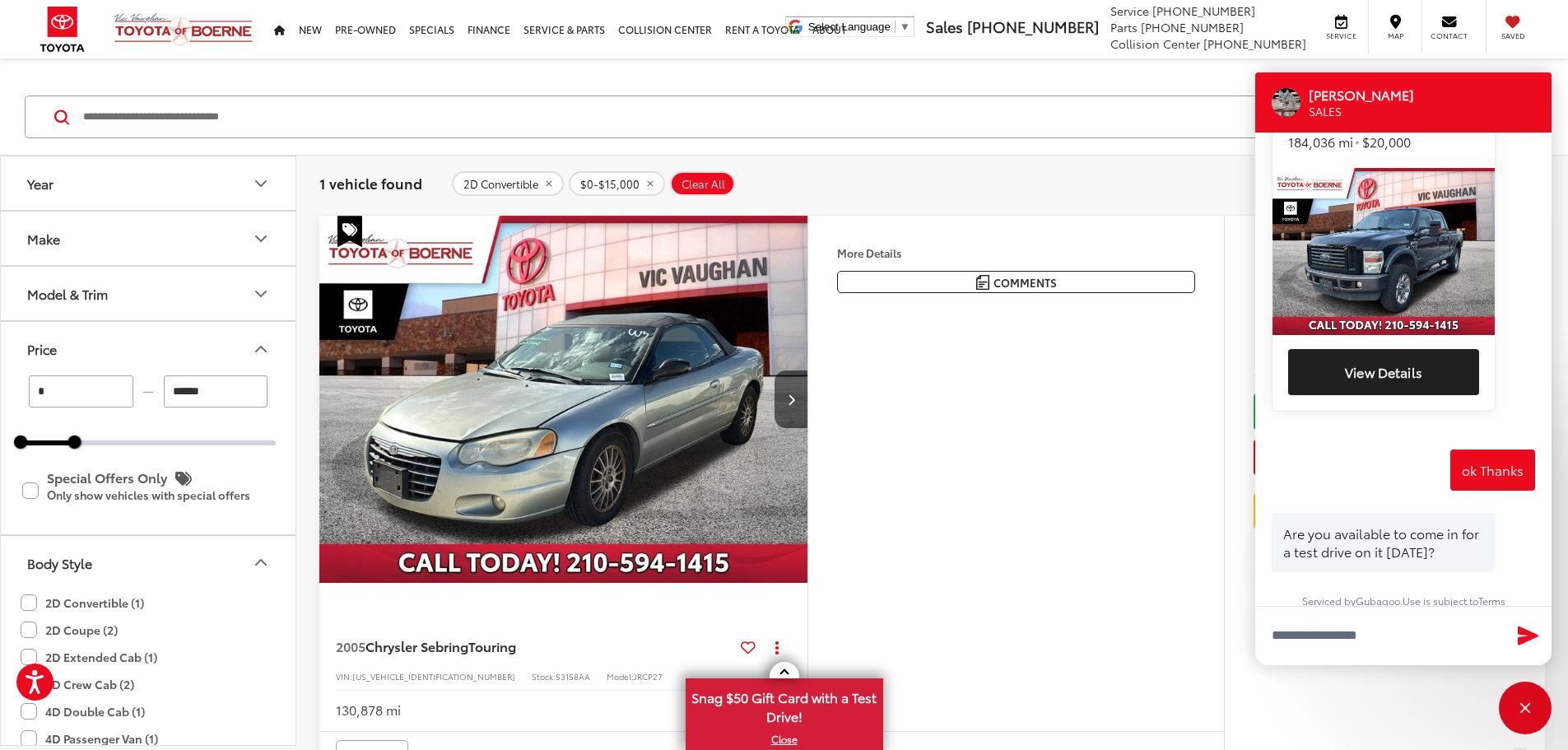
scroll to position [330, 0]
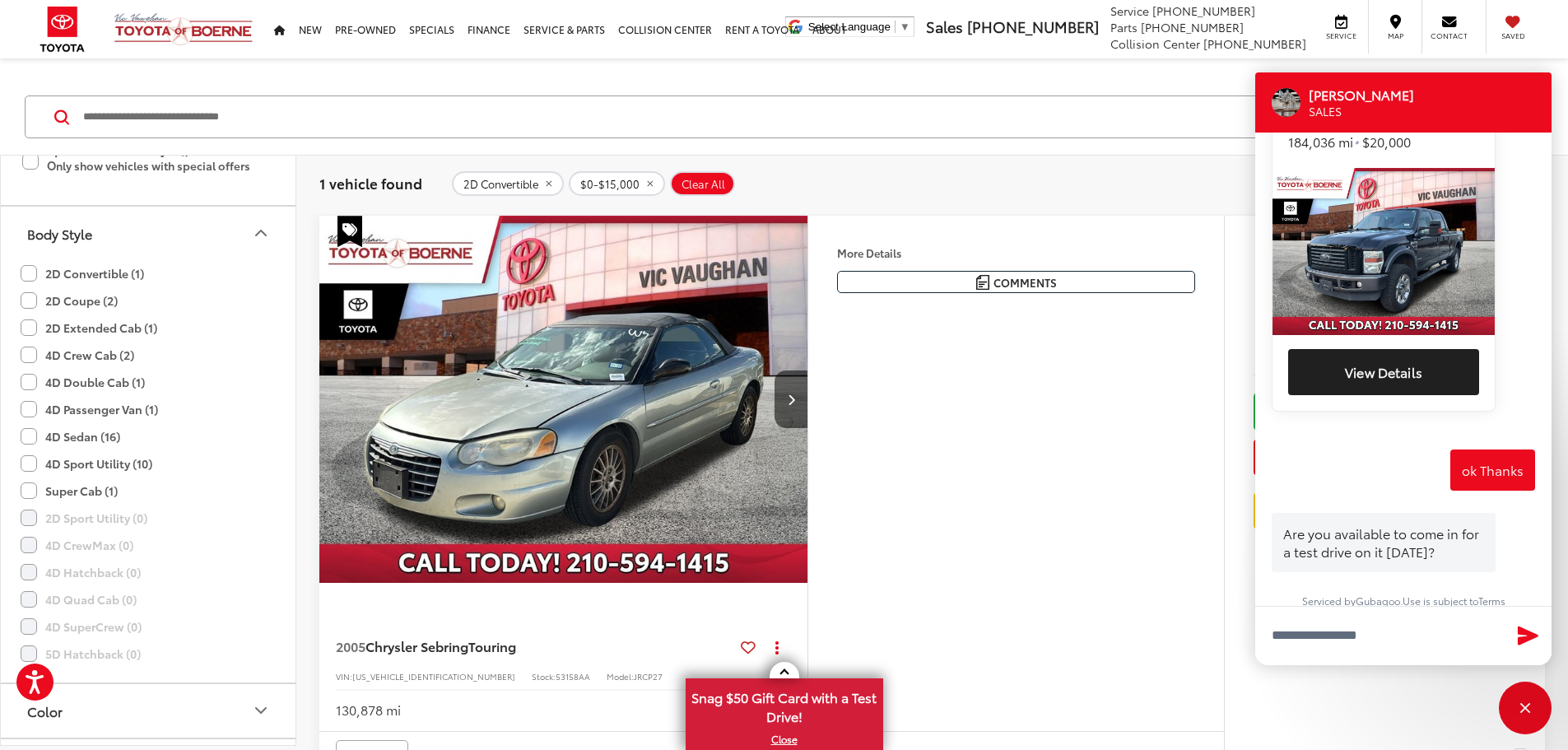
click at [27, 272] on label "2D Convertible (1)" at bounding box center [82, 273] width 124 height 27
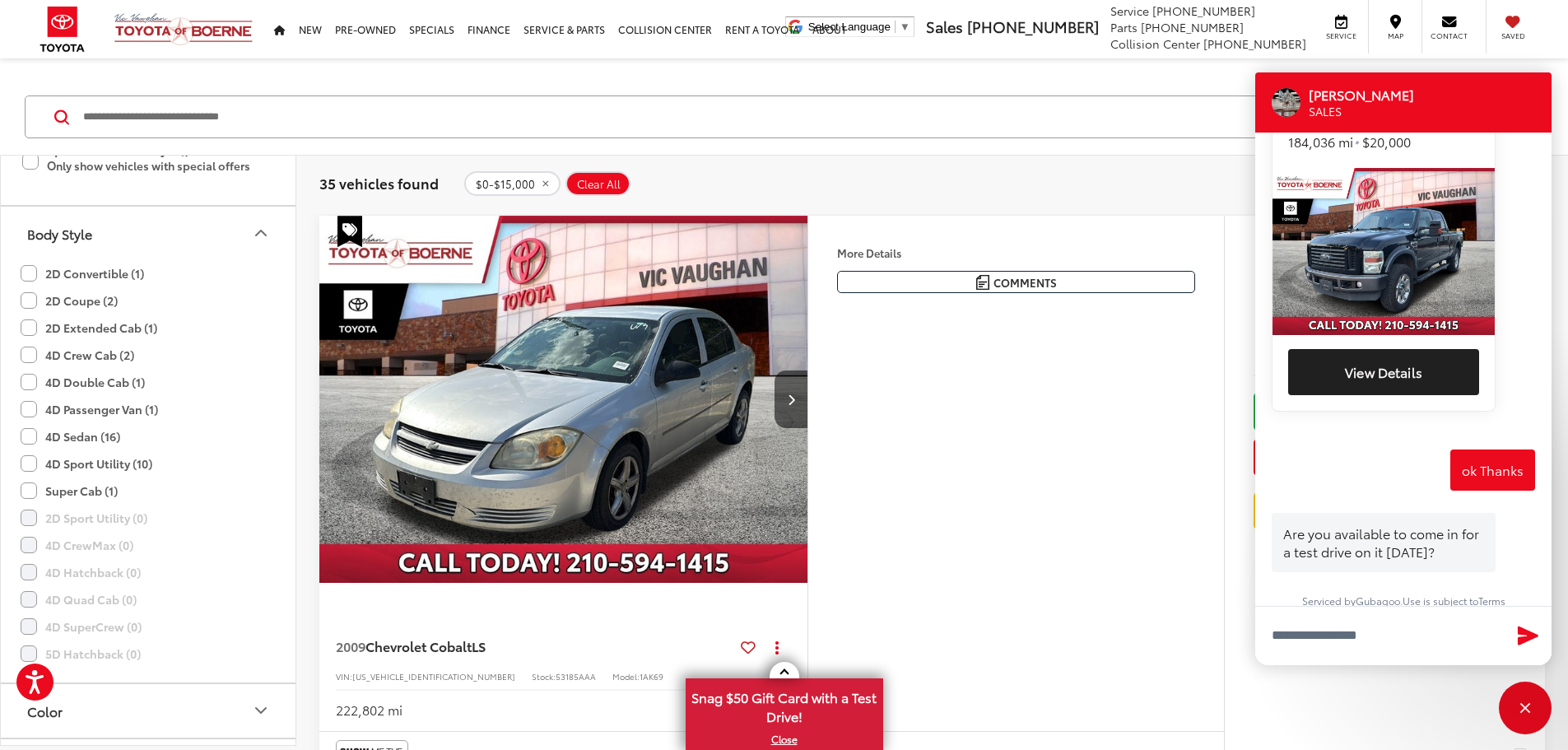
click at [27, 462] on label "4D Sport Utility (10)" at bounding box center [86, 464] width 132 height 27
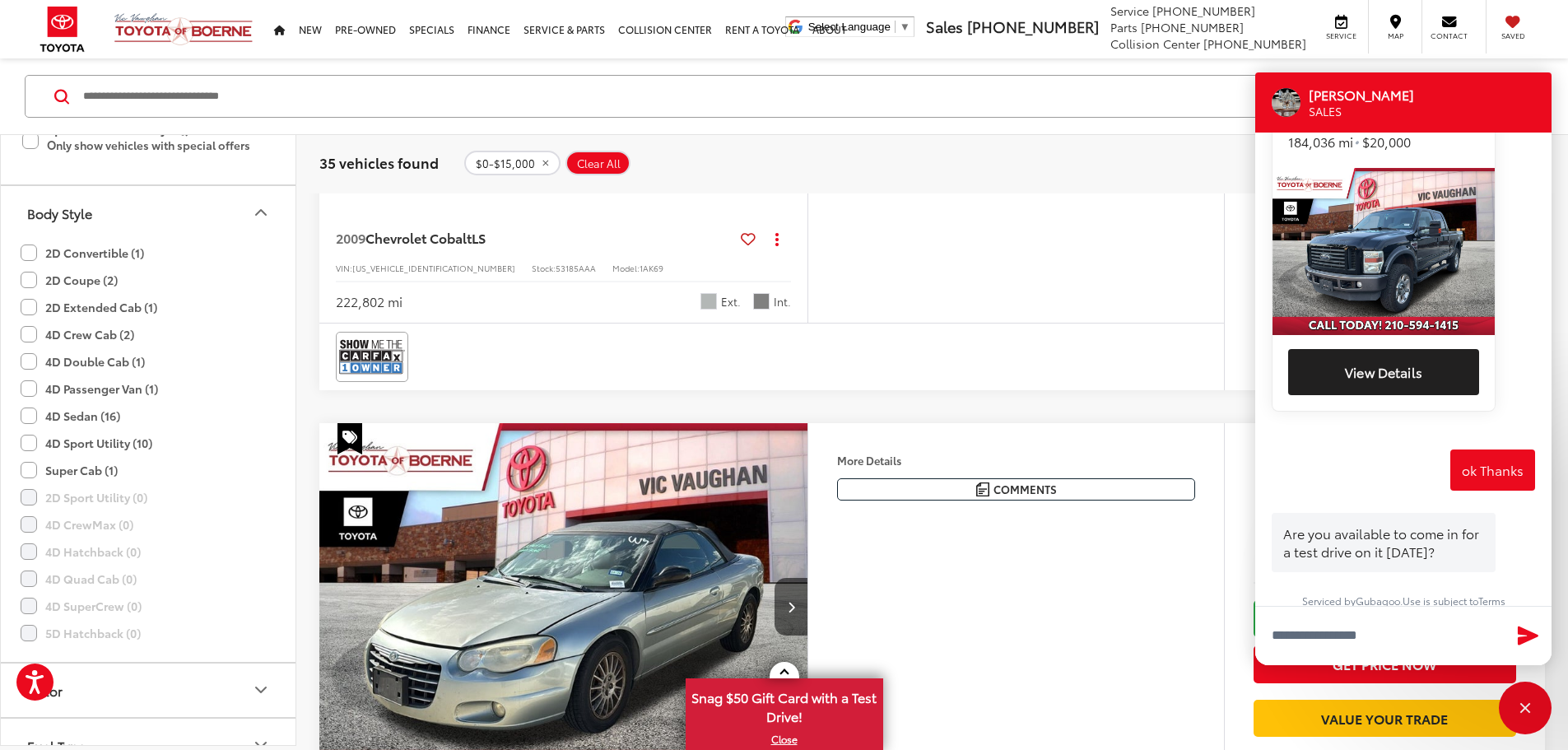
scroll to position [103, 0]
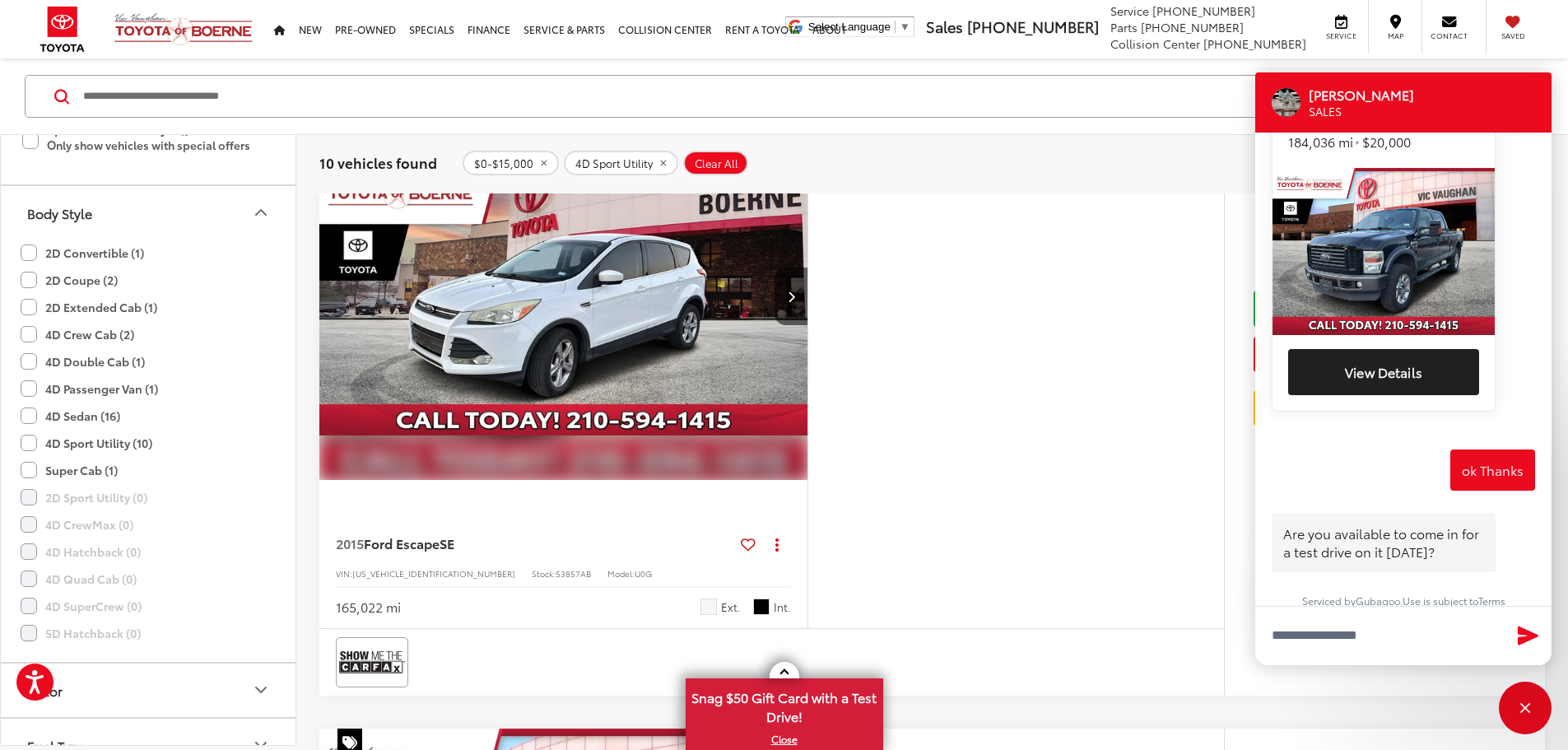
scroll to position [20, 0]
